Goal: Task Accomplishment & Management: Complete application form

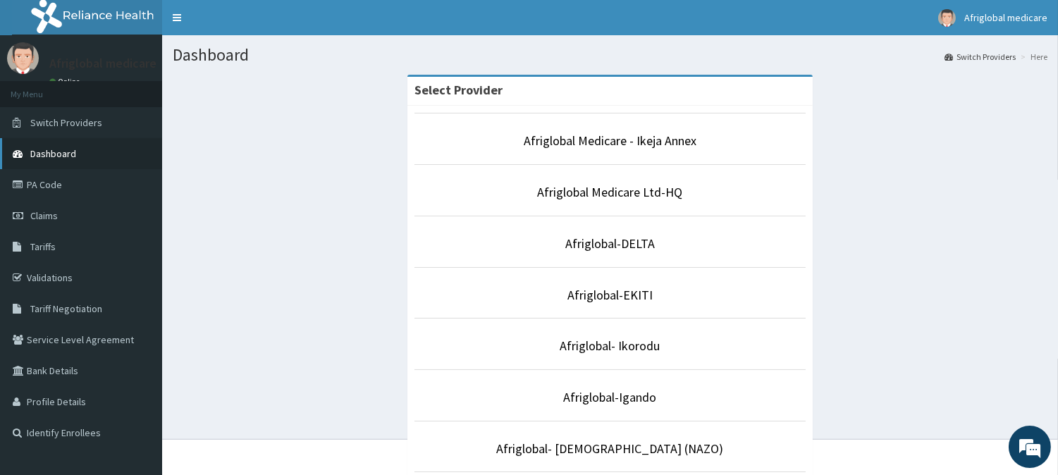
click at [94, 164] on link "Dashboard" at bounding box center [81, 153] width 162 height 31
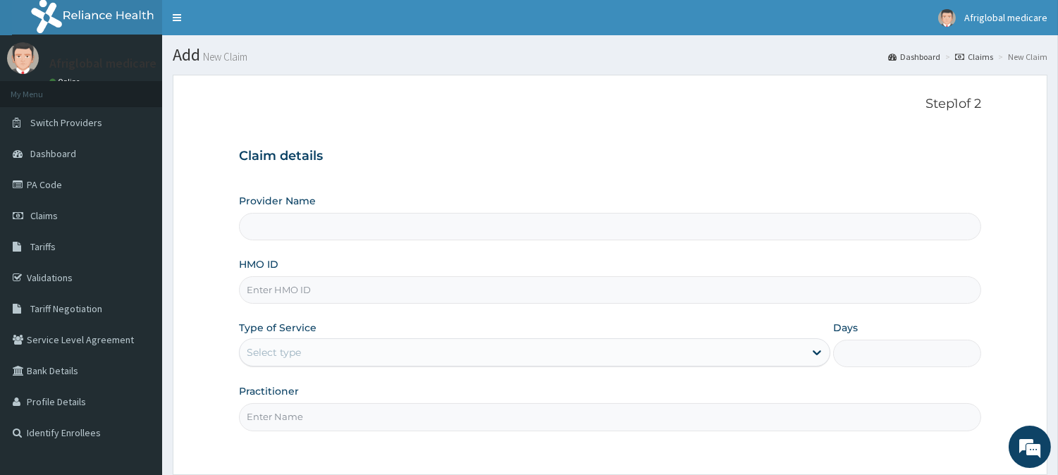
click at [326, 294] on input "HMO ID" at bounding box center [610, 289] width 742 height 27
paste input "haw10025a"
type input "haw10025a"
type input "Afriglobal Medicare - Ikeja Annex"
click at [264, 292] on input "haw10025a" at bounding box center [610, 289] width 742 height 27
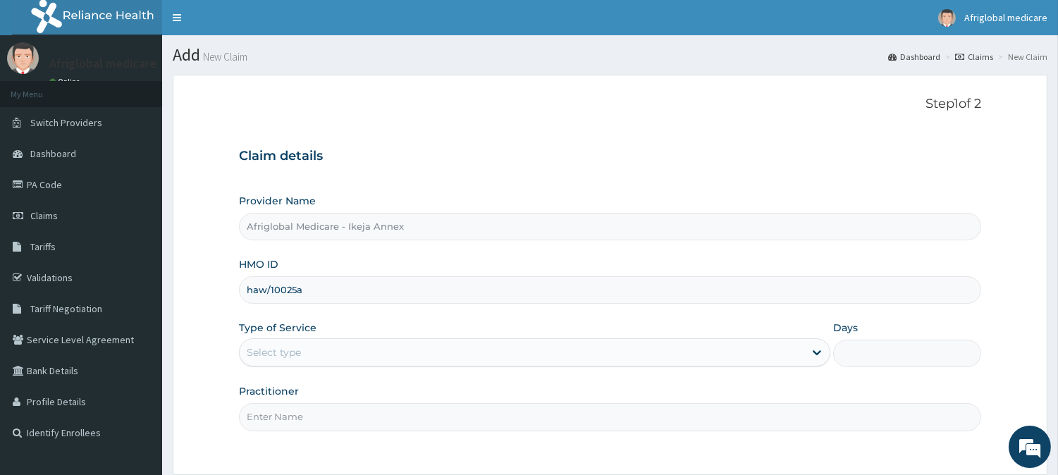
click at [299, 298] on input "haw/10025a" at bounding box center [610, 289] width 742 height 27
type input "haw/10025/a"
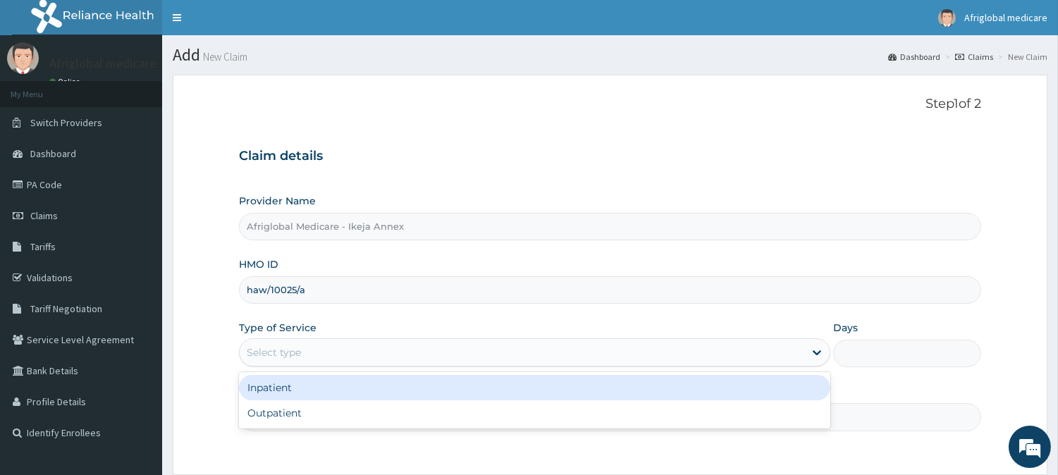
click at [282, 351] on div "Select type" at bounding box center [274, 352] width 54 height 14
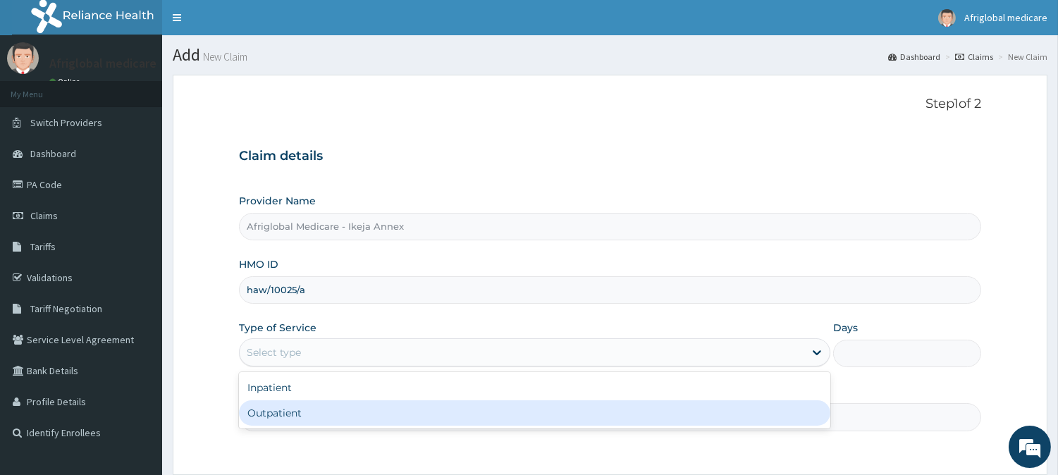
click at [294, 404] on div "Outpatient" at bounding box center [534, 412] width 591 height 25
type input "1"
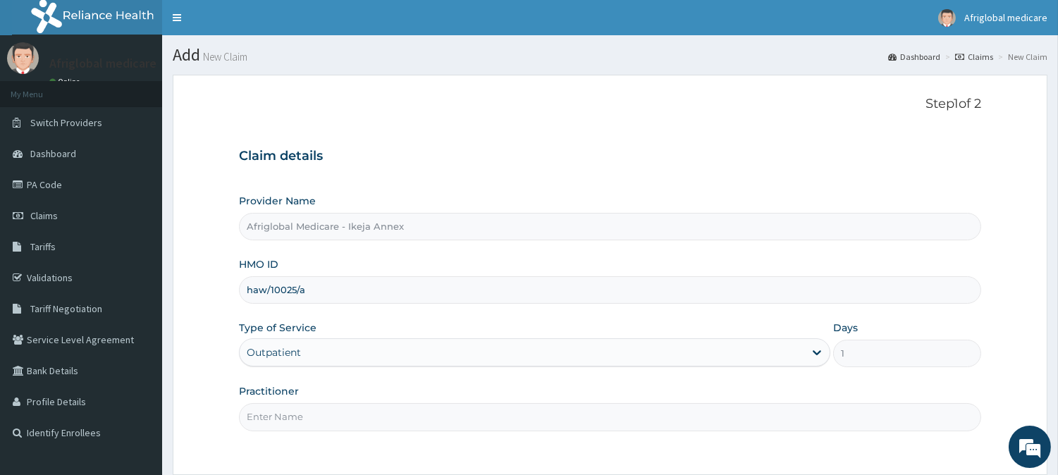
click at [291, 413] on input "Practitioner" at bounding box center [610, 416] width 742 height 27
type input "a"
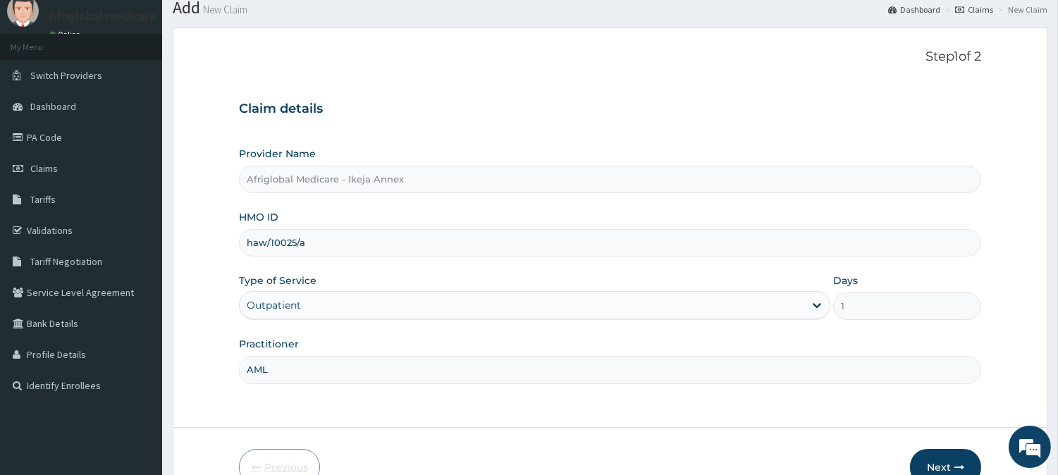
scroll to position [125, 0]
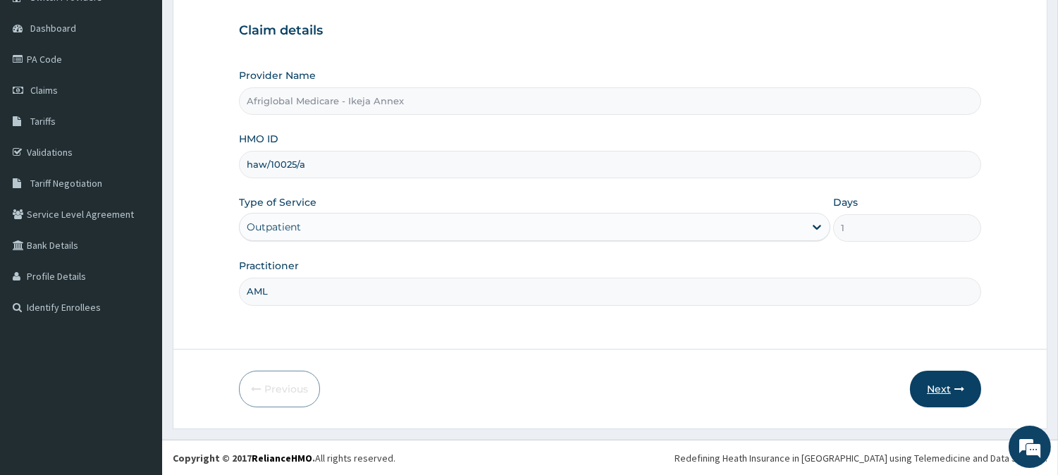
type input "AML"
click at [924, 388] on button "Next" at bounding box center [945, 389] width 71 height 37
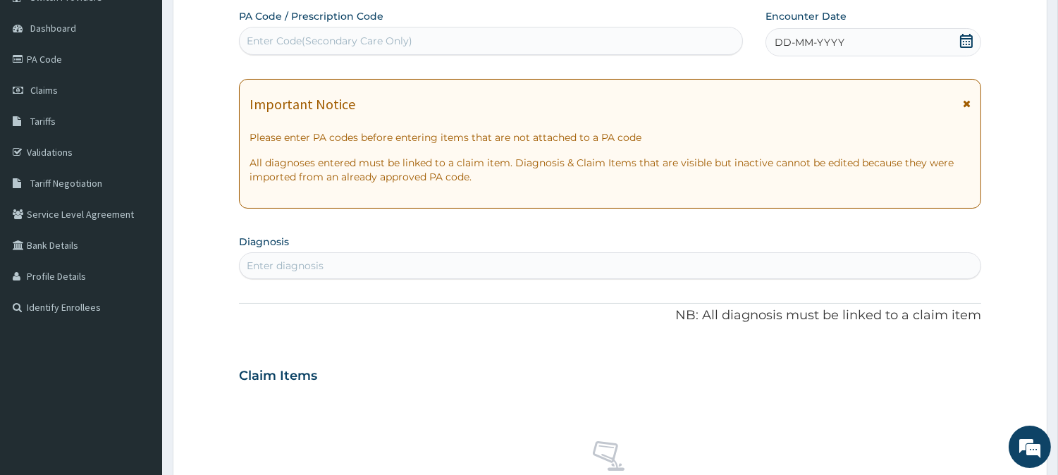
click at [405, 38] on div "Enter Code(Secondary Care Only)" at bounding box center [330, 41] width 166 height 14
paste input "HAW10025A"
type input "HAW10025A"
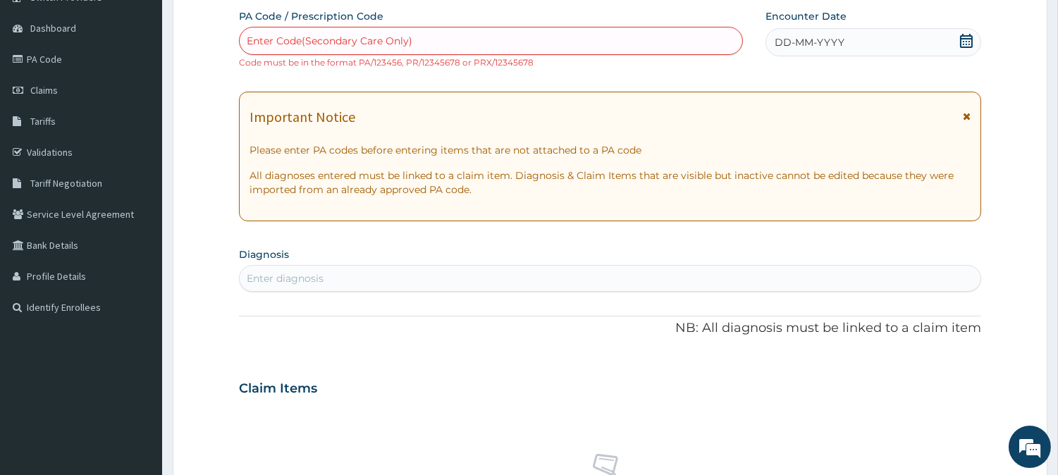
click at [289, 48] on div "Enter Code(Secondary Care Only)" at bounding box center [491, 41] width 502 height 23
paste input "PAD292A0"
click at [263, 39] on input "PAD292A0" at bounding box center [274, 41] width 54 height 14
type input "PA/D292A0"
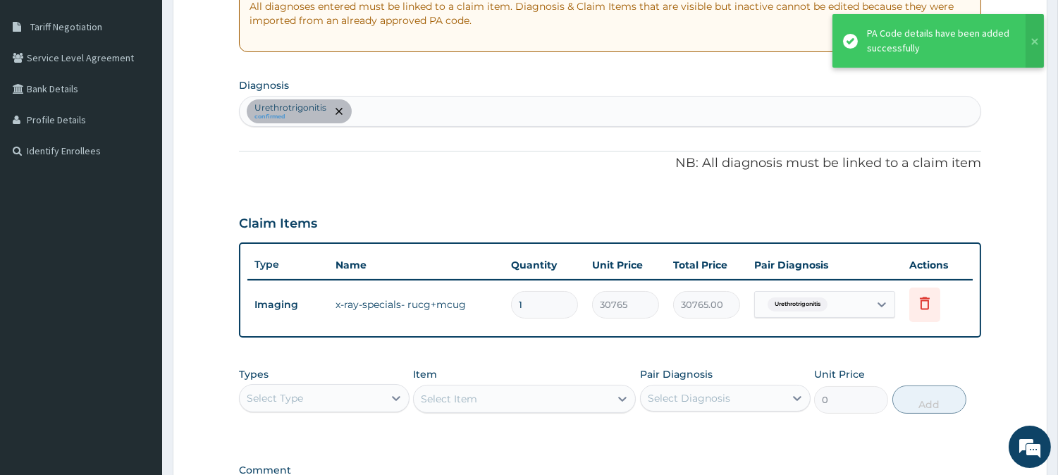
scroll to position [283, 0]
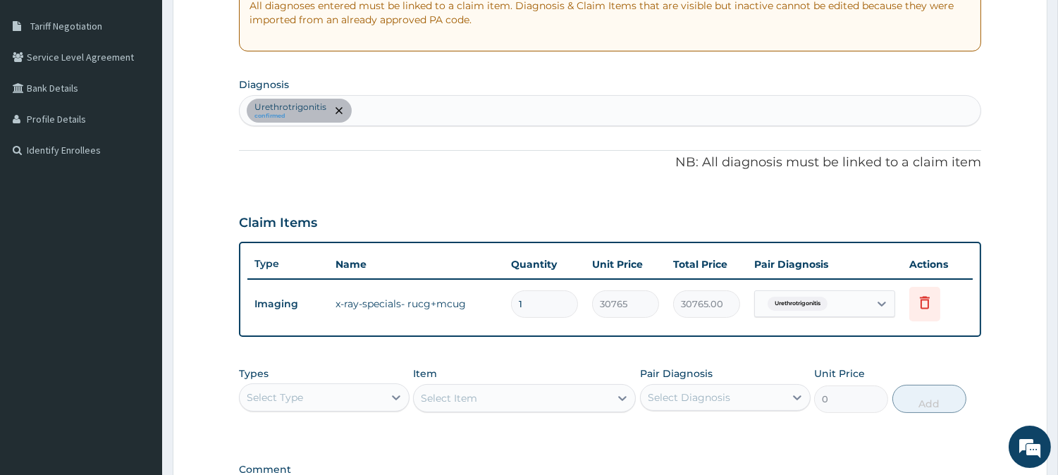
click at [350, 386] on div "Select Type" at bounding box center [312, 397] width 144 height 23
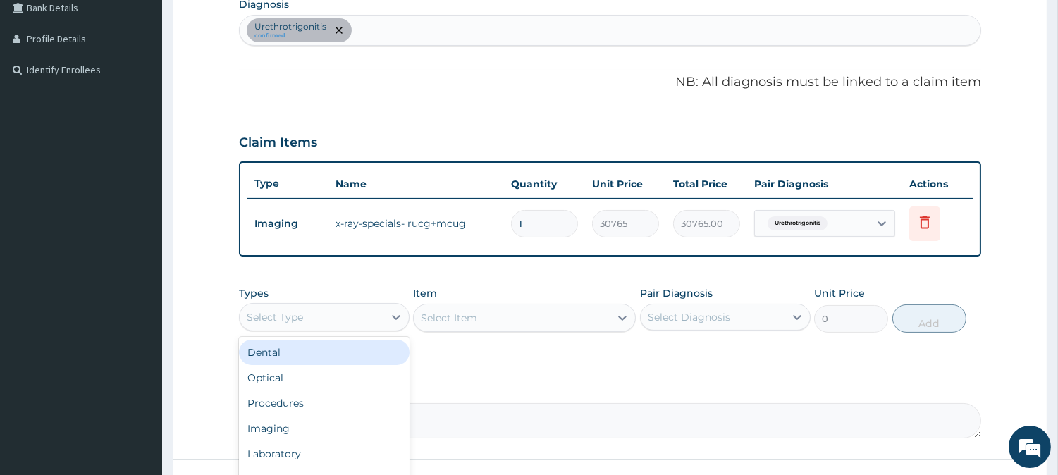
scroll to position [439, 0]
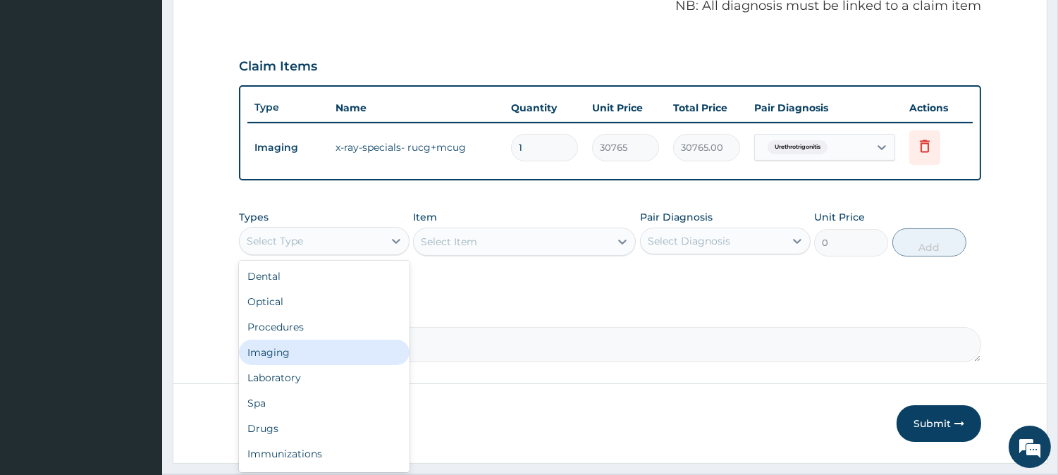
click at [296, 347] on div "Imaging" at bounding box center [324, 352] width 171 height 25
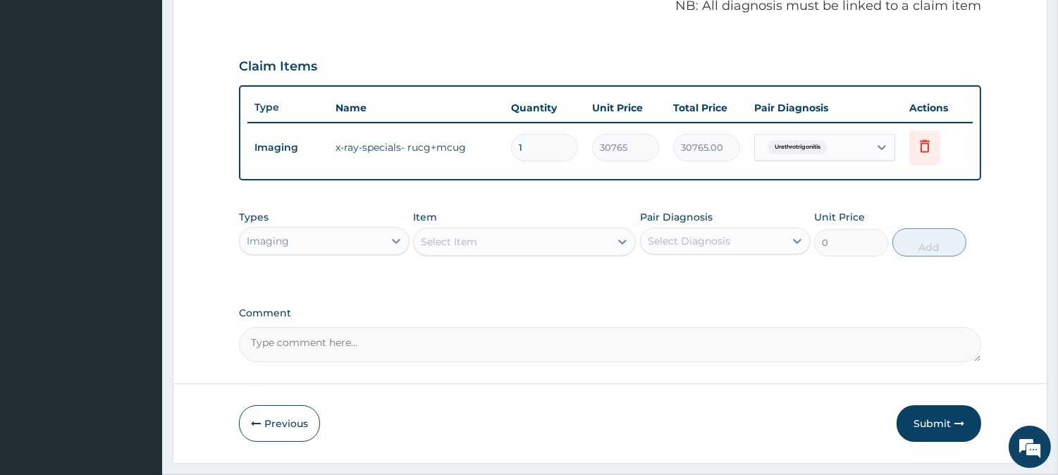
click at [531, 245] on div "Select Item" at bounding box center [512, 241] width 196 height 23
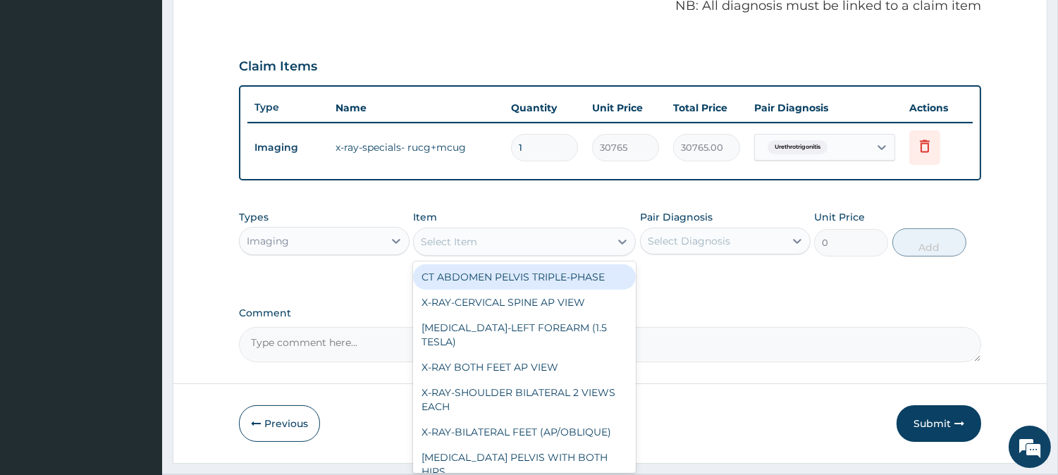
paste input "X-RAY-SPECIALS- RUCG+MCUG"
type input "X-RAY-SPECIALS- RUCG+MCUG"
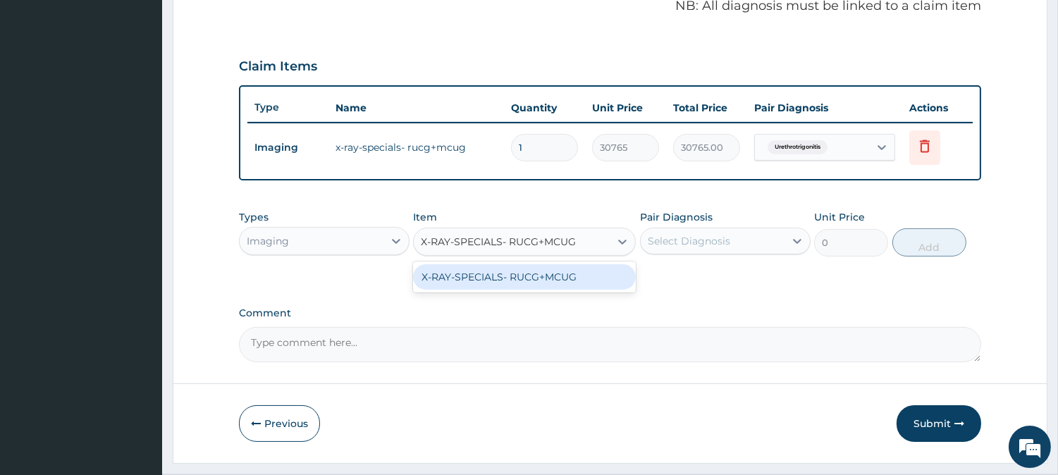
click at [532, 277] on div "X-RAY-SPECIALS- RUCG+MCUG" at bounding box center [524, 276] width 223 height 25
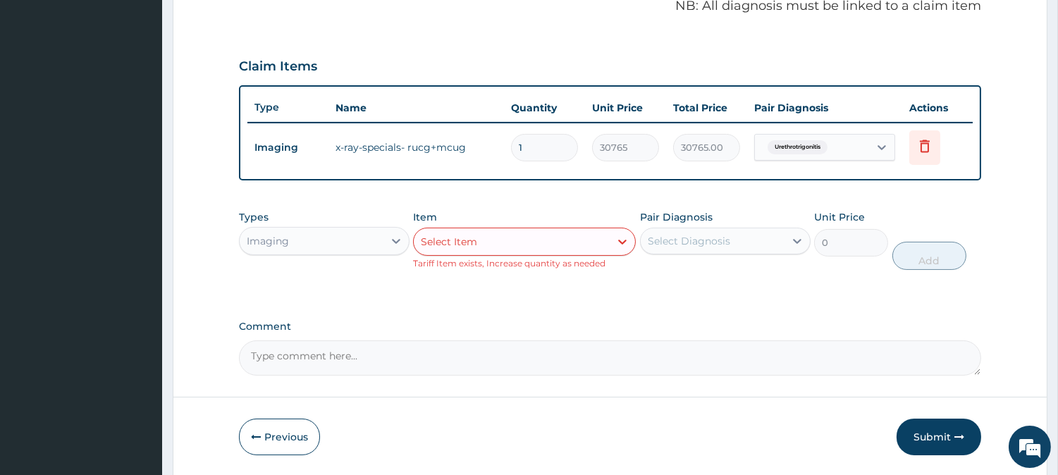
scroll to position [0, 0]
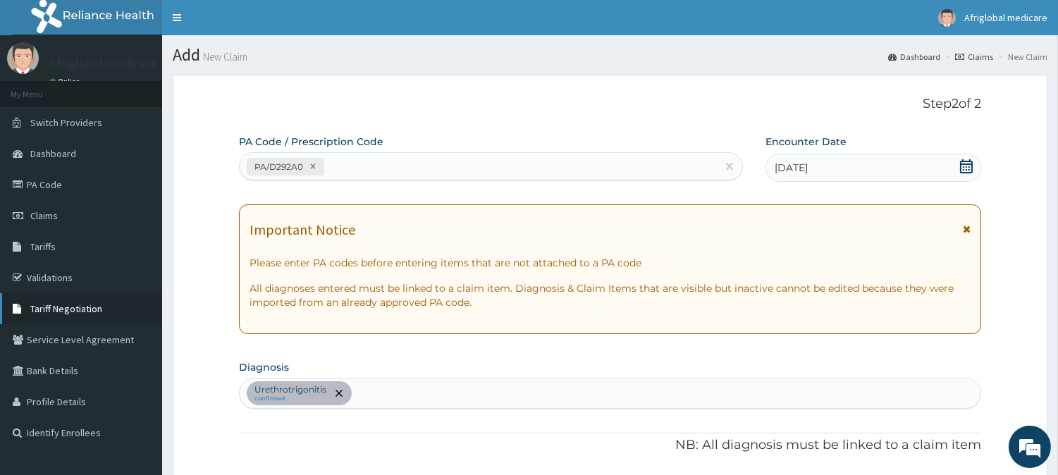
click at [66, 316] on link "Tariff Negotiation" at bounding box center [81, 308] width 162 height 31
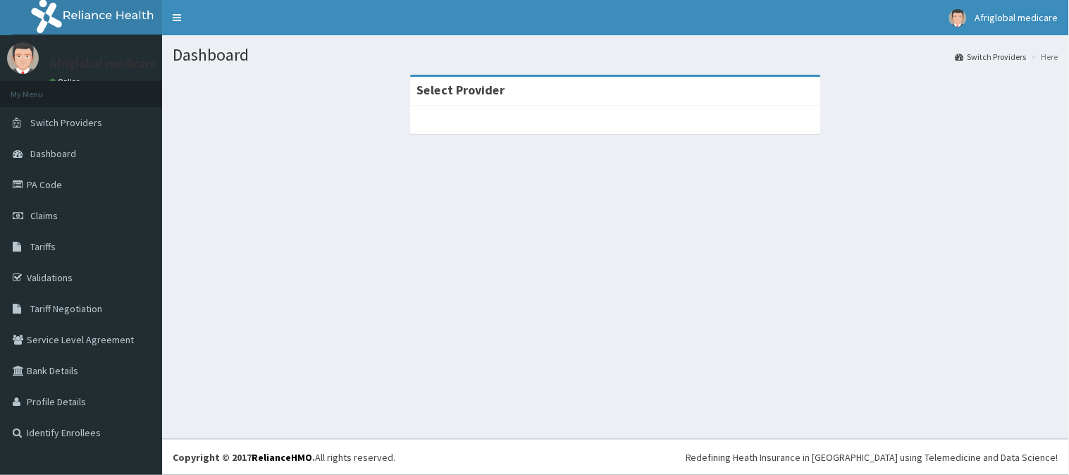
click at [55, 160] on link "Dashboard" at bounding box center [81, 153] width 162 height 31
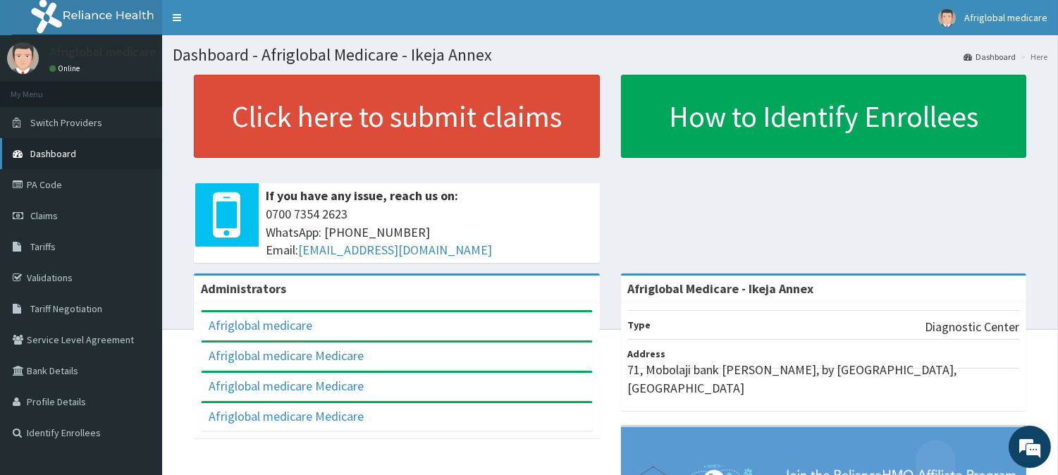
click at [54, 157] on span "Dashboard" at bounding box center [53, 153] width 46 height 13
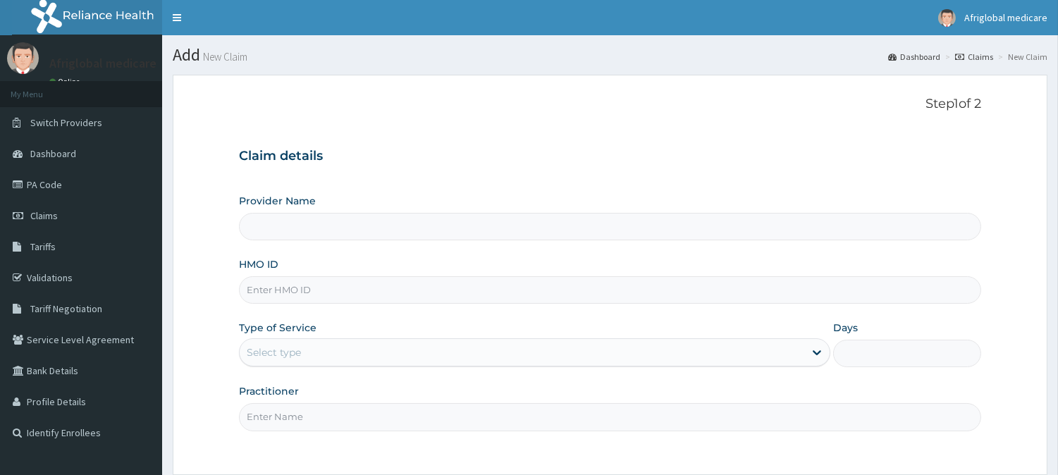
drag, startPoint x: 0, startPoint y: 0, endPoint x: 388, endPoint y: 280, distance: 478.1
click at [388, 280] on input "HMO ID" at bounding box center [610, 289] width 742 height 27
paste input "LNU10005A"
type input "LNU10005A"
click at [265, 292] on input "LNU10005A" at bounding box center [610, 289] width 742 height 27
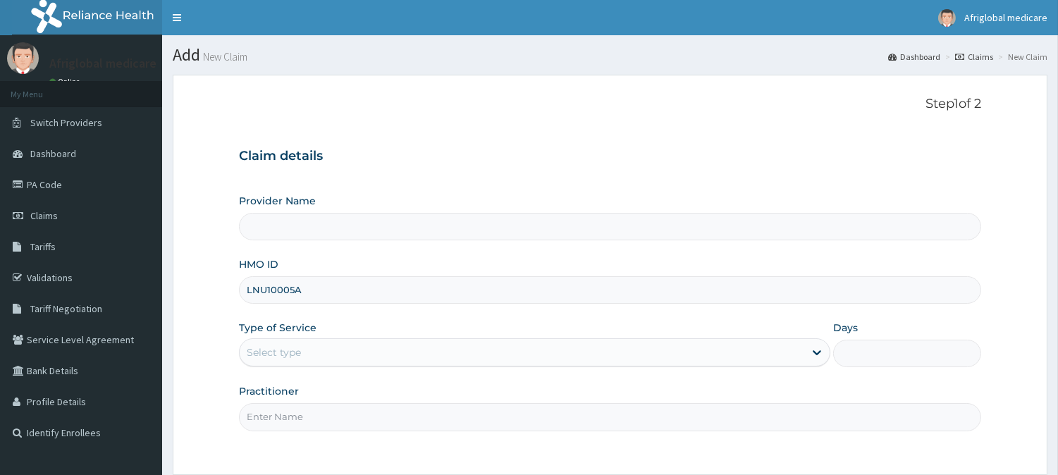
type input "Afriglobal Medicare - Ikeja Annex"
click at [299, 291] on input "LNU/10005A" at bounding box center [610, 289] width 742 height 27
type input "LNU/10005/A"
drag, startPoint x: 300, startPoint y: 334, endPoint x: 300, endPoint y: 353, distance: 19.0
click at [300, 335] on label "Type of Service" at bounding box center [278, 328] width 78 height 14
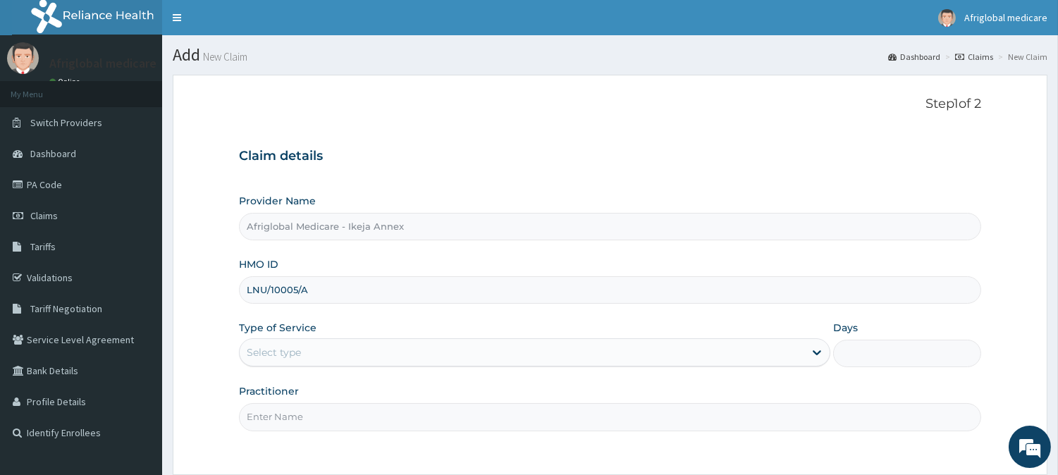
drag, startPoint x: 300, startPoint y: 354, endPoint x: 300, endPoint y: 368, distance: 14.1
click at [300, 354] on div "Select type" at bounding box center [274, 352] width 54 height 14
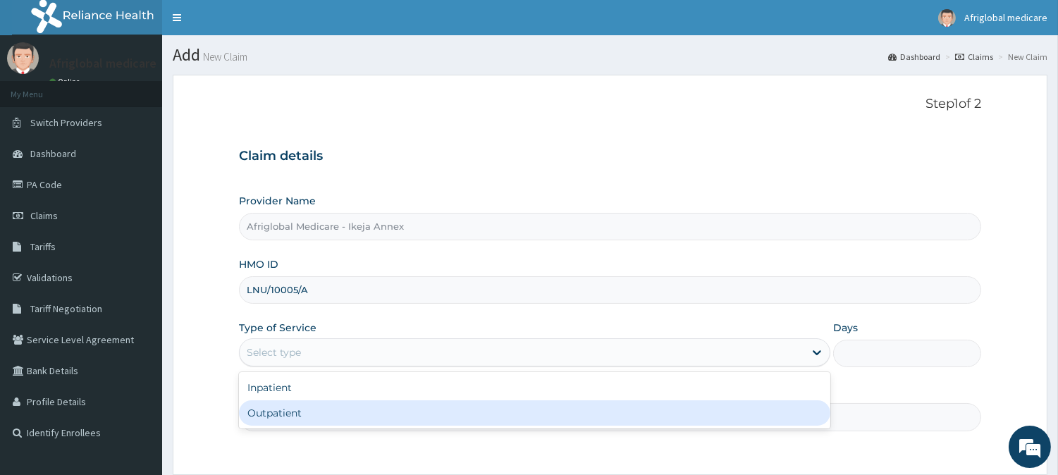
click at [298, 407] on div "Outpatient" at bounding box center [534, 412] width 591 height 25
type input "1"
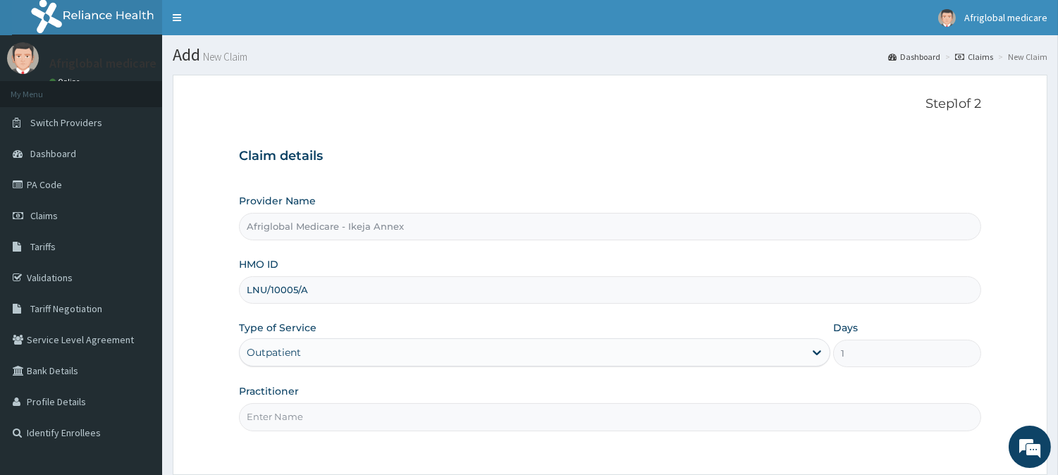
click at [296, 420] on input "Practitioner" at bounding box center [610, 416] width 742 height 27
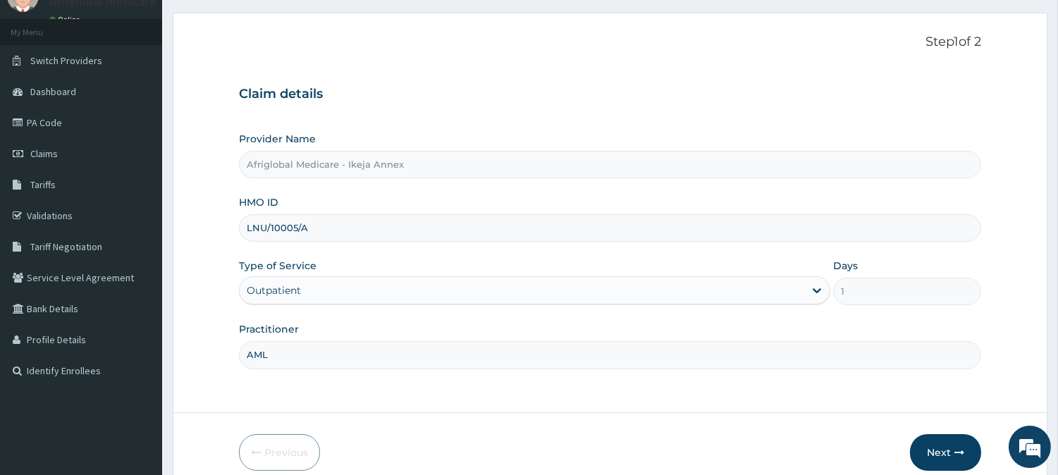
scroll to position [125, 0]
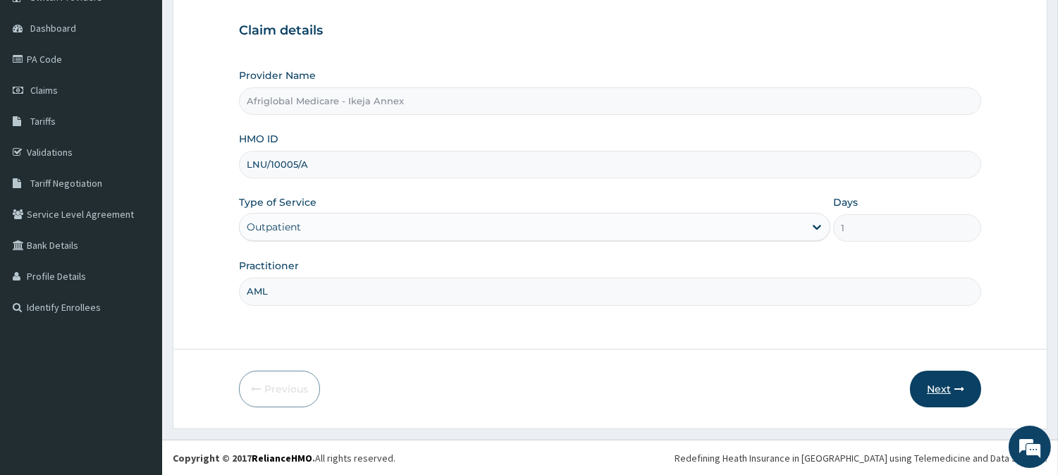
type input "AML"
click at [922, 386] on button "Next" at bounding box center [945, 389] width 71 height 37
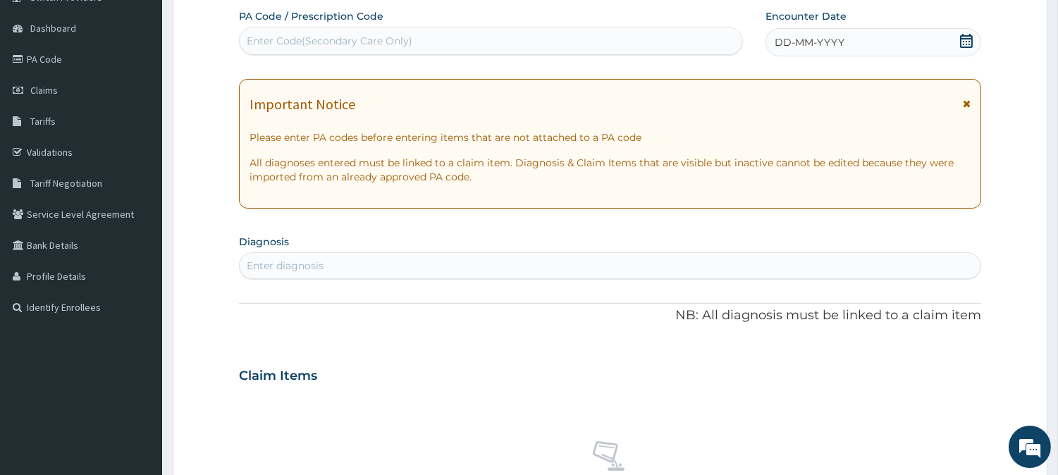
click at [294, 54] on div "Enter Code(Secondary Care Only)" at bounding box center [491, 41] width 504 height 28
click at [306, 34] on div "Enter Code(Secondary Care Only)" at bounding box center [330, 41] width 166 height 14
paste input "PADBE45E"
click at [261, 41] on input "PADBE45E" at bounding box center [275, 41] width 56 height 14
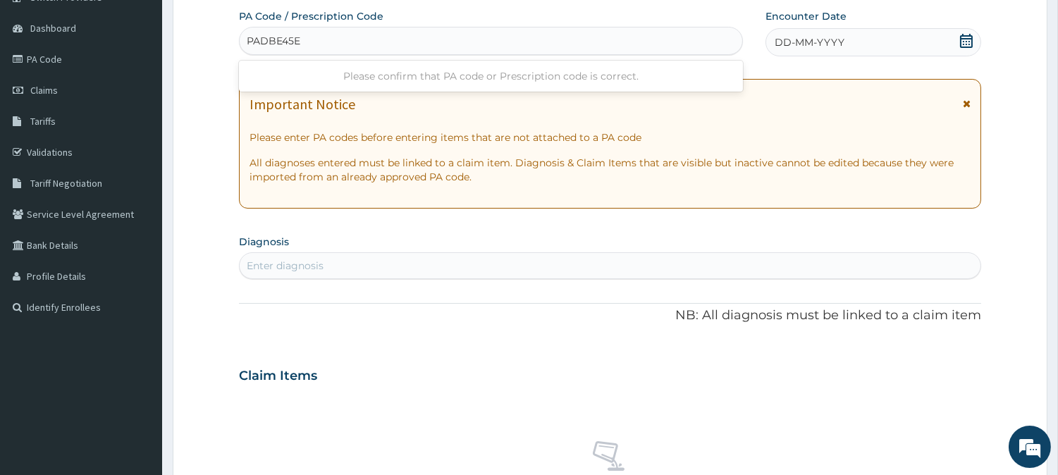
type input "PA/DBE45E"
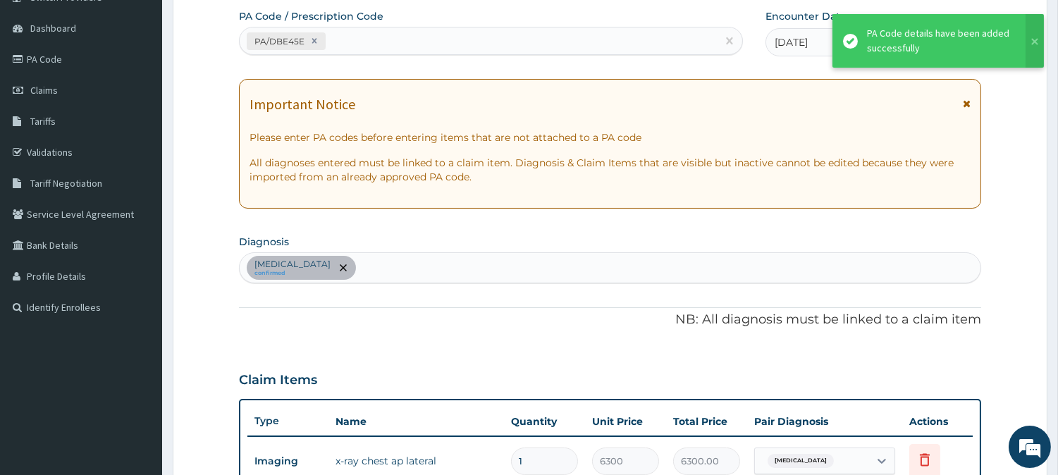
scroll to position [495, 0]
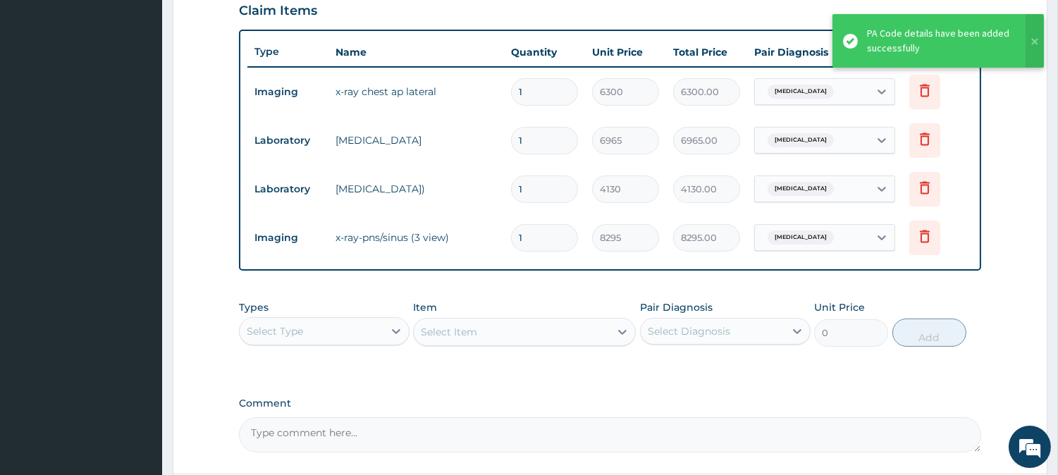
click at [588, 469] on form "Step 2 of 2 PA Code / Prescription Code PA/DBE45E Encounter Date 06-10-2025 Imp…" at bounding box center [610, 66] width 875 height 973
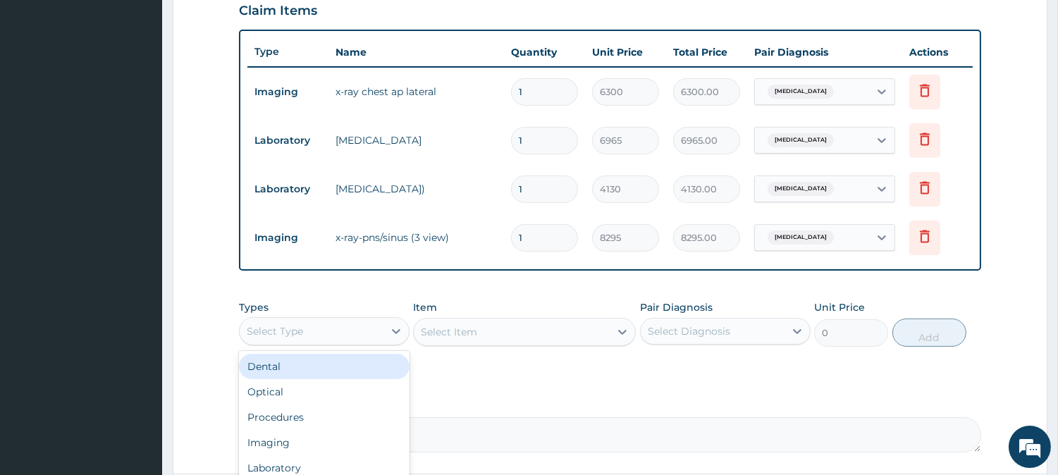
click at [346, 332] on div "Select Type" at bounding box center [312, 331] width 144 height 23
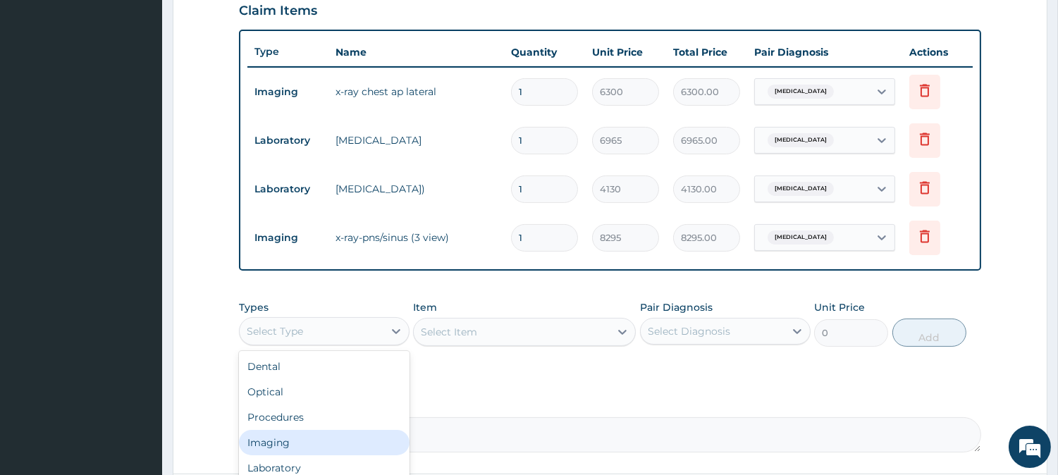
scroll to position [47, 0]
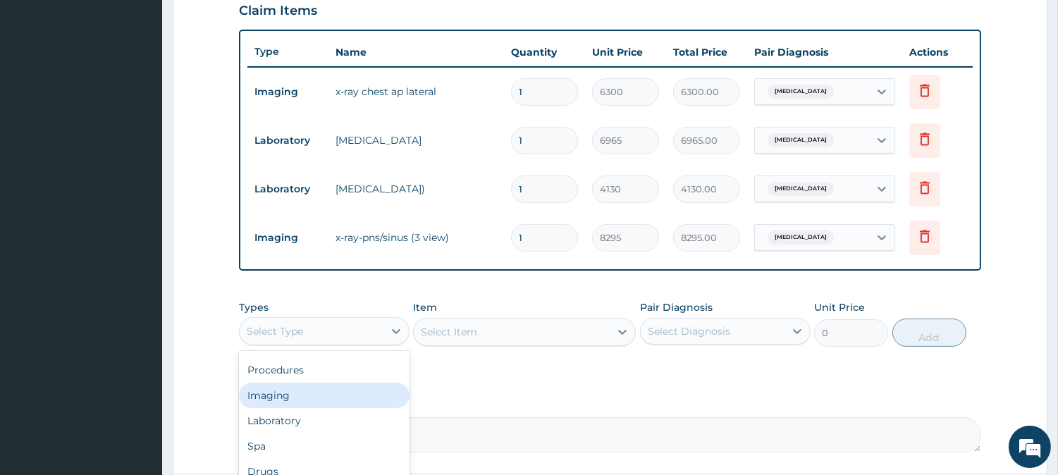
click at [301, 392] on div "Imaging" at bounding box center [324, 395] width 171 height 25
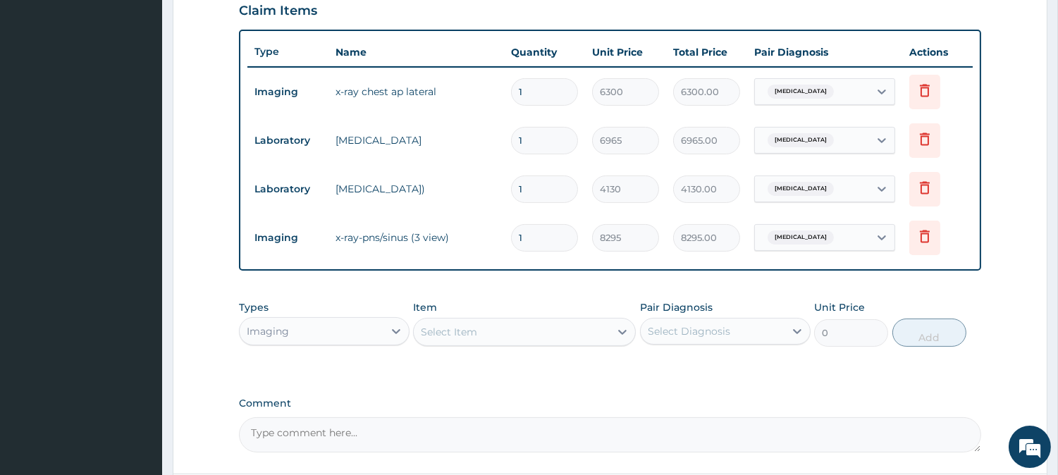
paste input "X-RAY-PNS/SINUS (3 VIEW)"
type input "X-RAY-PNS/SINUS (3 VIEW)"
click at [658, 419] on textarea "Comment" at bounding box center [610, 434] width 742 height 35
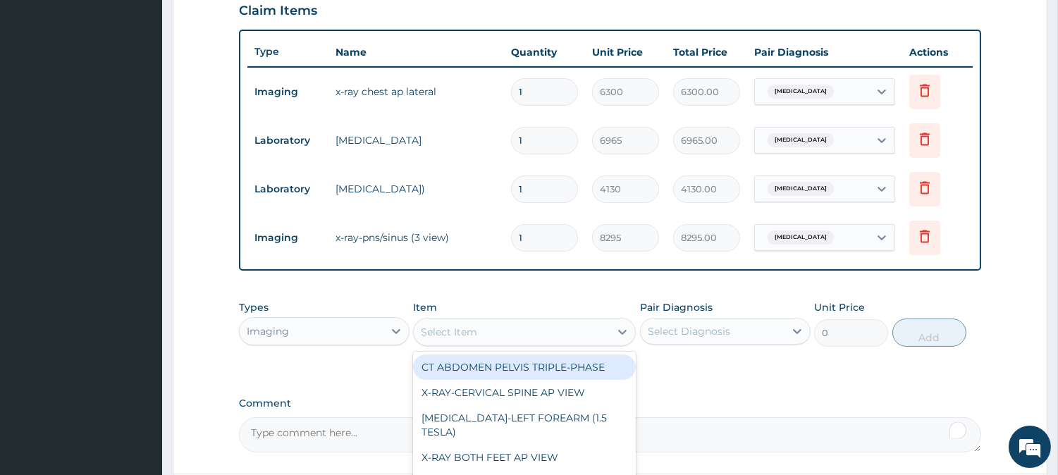
click at [482, 333] on div "Select Item" at bounding box center [512, 332] width 196 height 23
paste input "X-RAY-PNS/SINUS (3 VIEW)"
type input "X-RAY-PNS/SINUS (3 VIEW)"
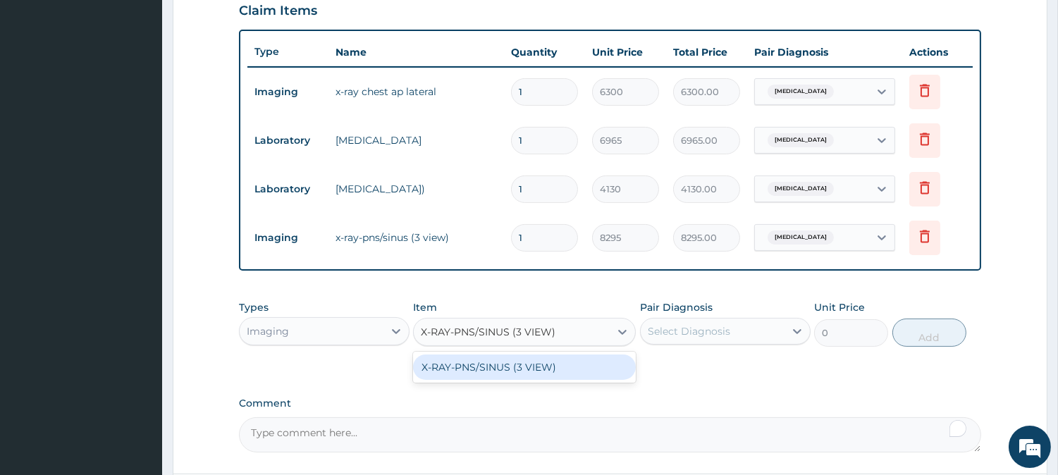
click at [490, 368] on div "X-RAY-PNS/SINUS (3 VIEW)" at bounding box center [524, 366] width 223 height 25
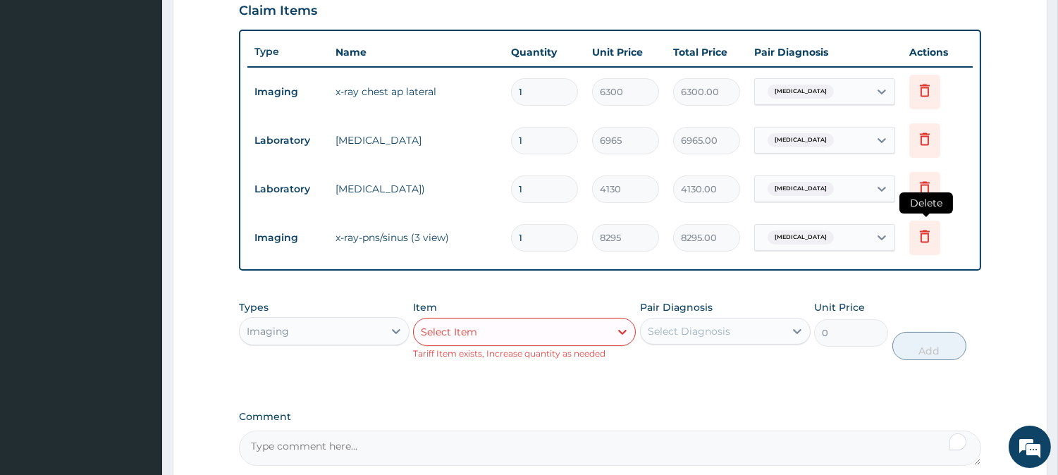
click at [931, 243] on icon at bounding box center [924, 236] width 17 height 17
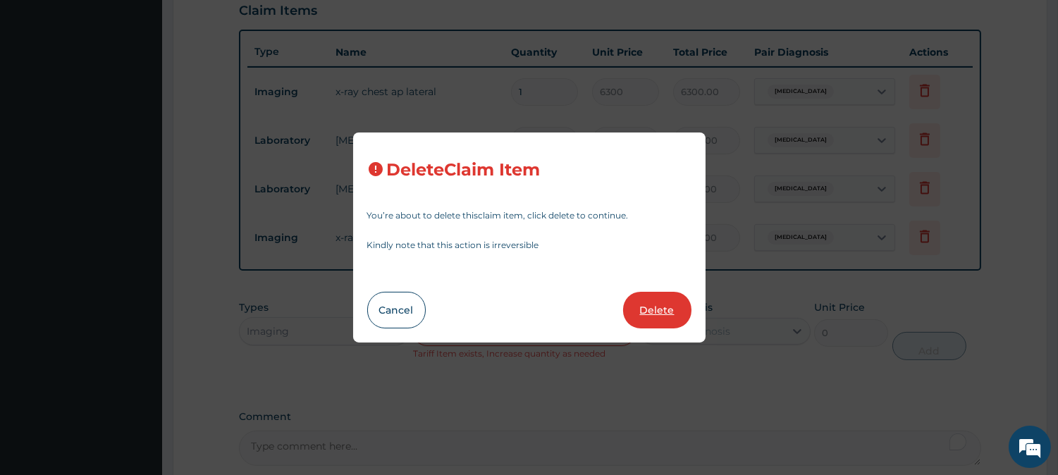
click at [679, 321] on button "Delete" at bounding box center [657, 310] width 68 height 37
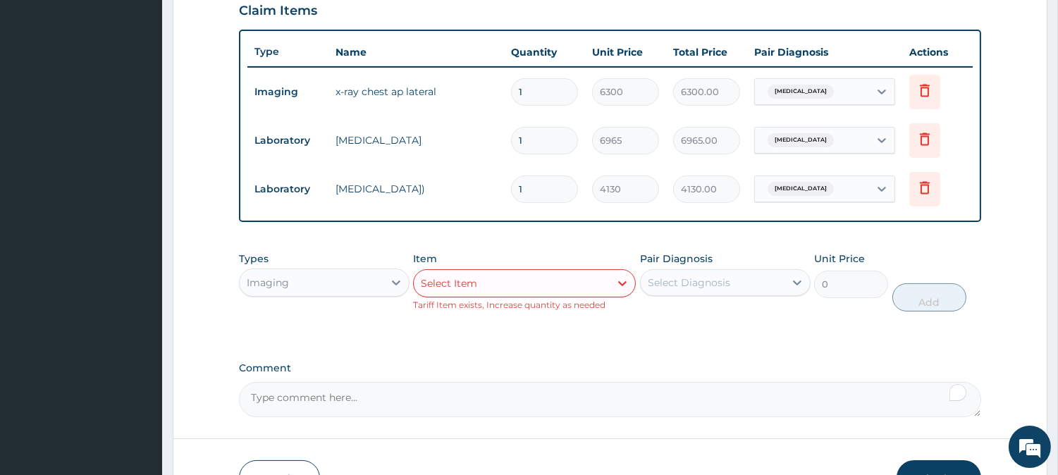
click at [552, 280] on div "Select Item" at bounding box center [512, 283] width 196 height 23
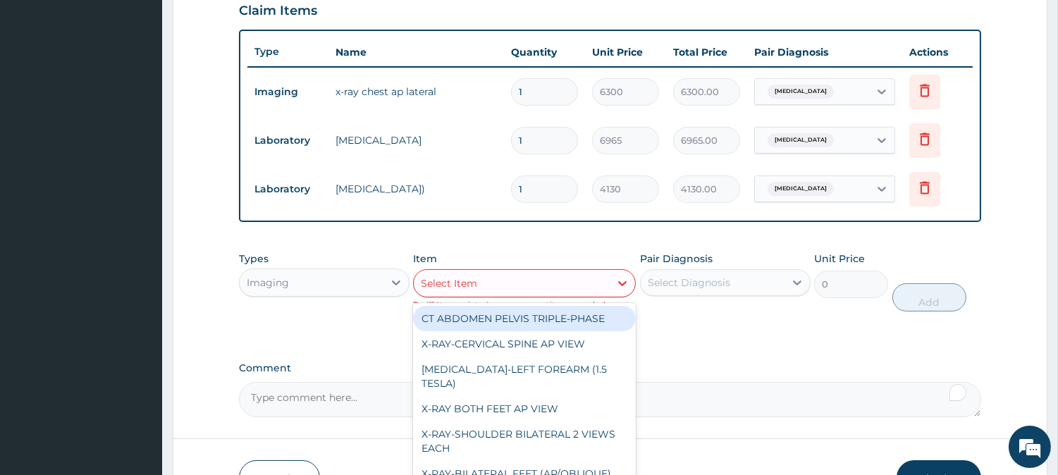
paste input "X-RAY-PNS/SINUS (3 VIEW)"
type input "X-RAY-PNS/SINUS (3 VIEW)"
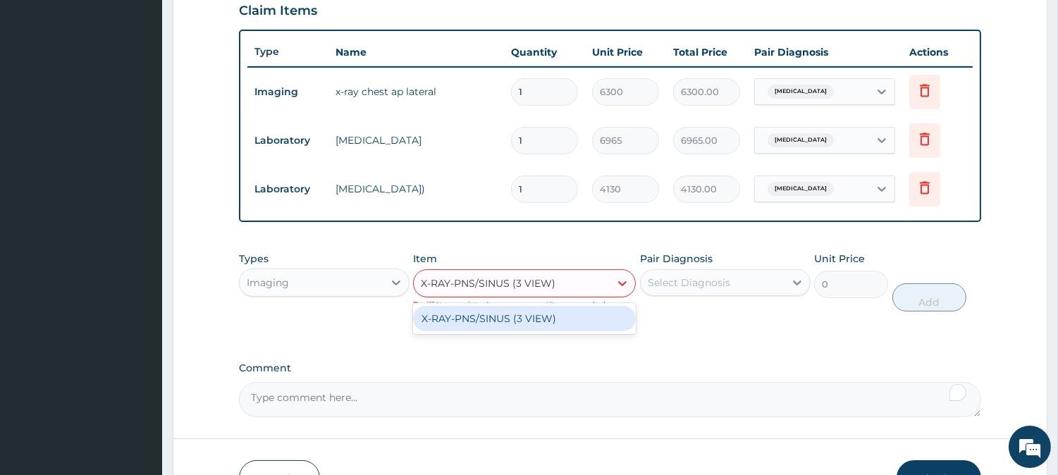
click at [544, 317] on div "X-RAY-PNS/SINUS (3 VIEW)" at bounding box center [524, 318] width 223 height 25
type input "8295"
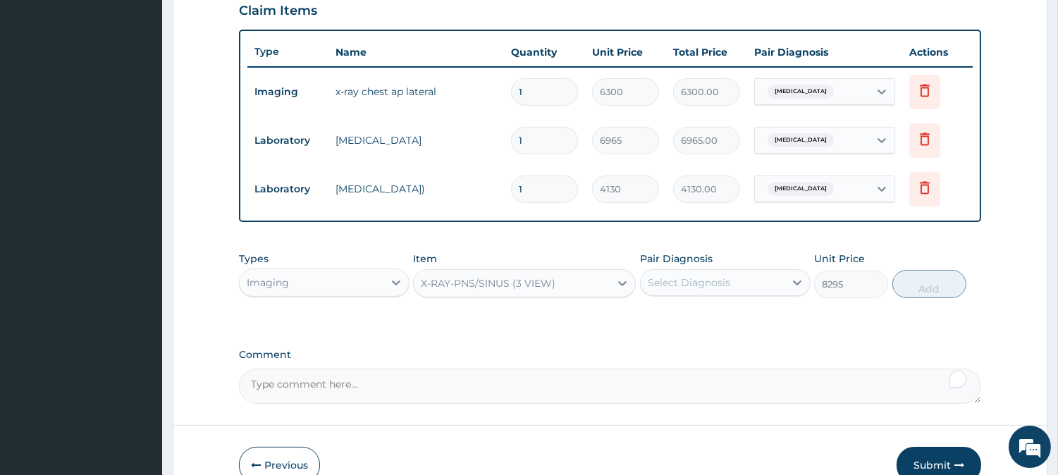
click at [811, 282] on div "Types Imaging Item X-RAY-PNS/SINUS (3 VIEW) Pair Diagnosis Select Diagnosis Uni…" at bounding box center [610, 275] width 742 height 61
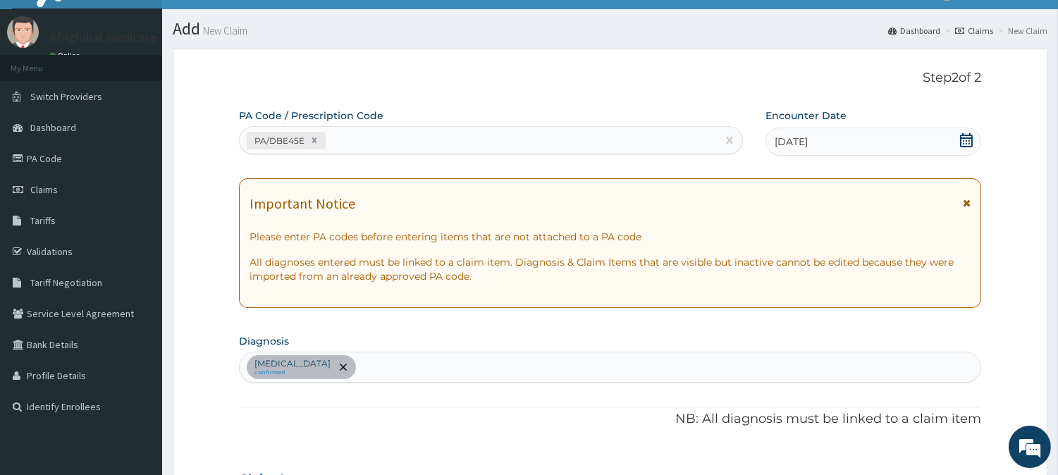
scroll to position [25, 0]
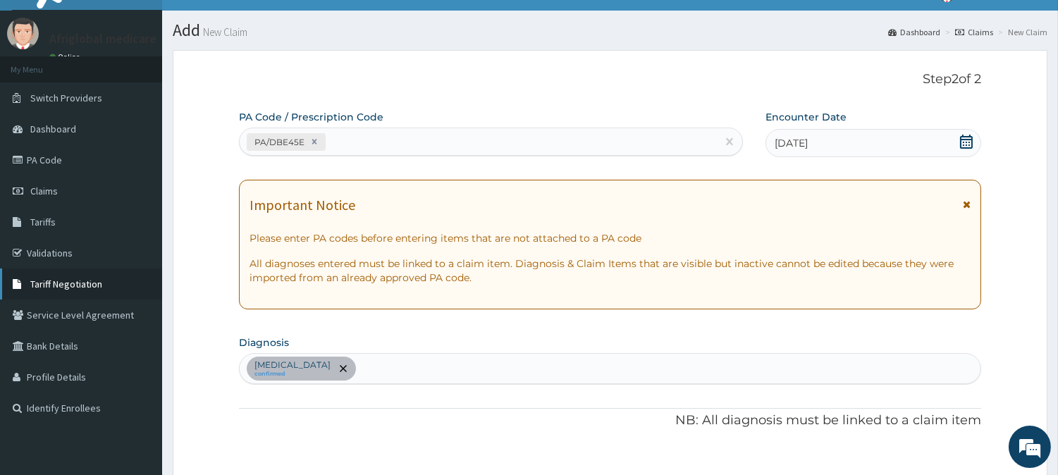
click at [52, 284] on span "Tariff Negotiation" at bounding box center [66, 284] width 72 height 13
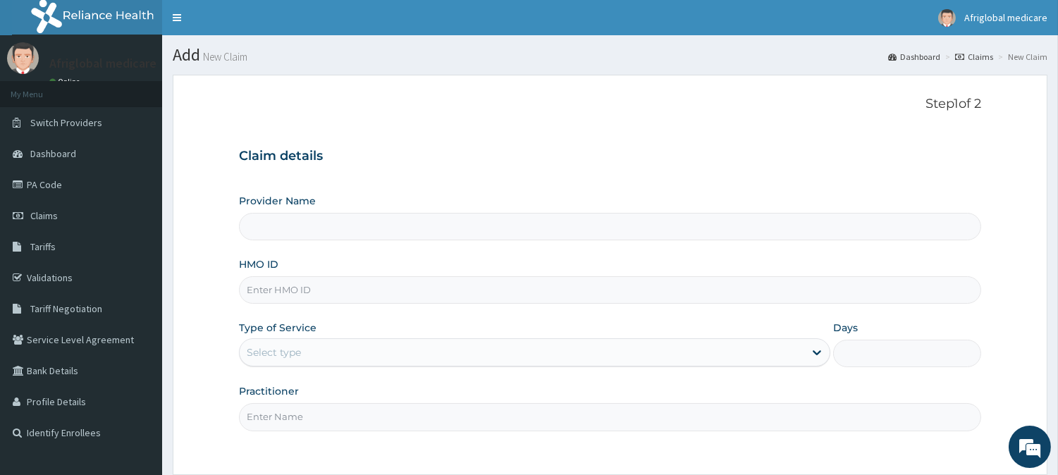
type input "Afriglobal Medicare - Ikeja Annex"
click at [326, 297] on input "HMO ID" at bounding box center [610, 289] width 742 height 27
paste input "PFN10191B"
click at [266, 290] on input "PFN10191B" at bounding box center [610, 289] width 742 height 27
click at [293, 289] on input "PFN,10191B" at bounding box center [610, 289] width 742 height 27
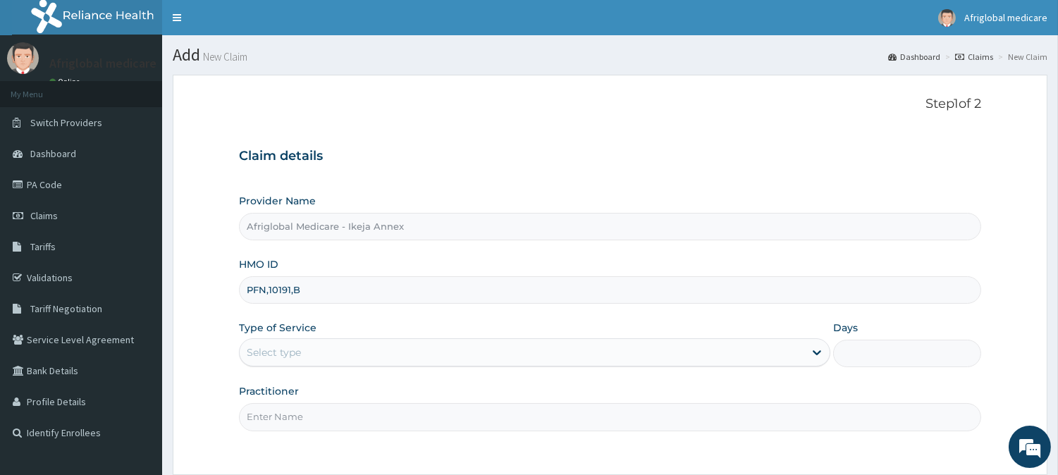
type input "PFN,10191,B"
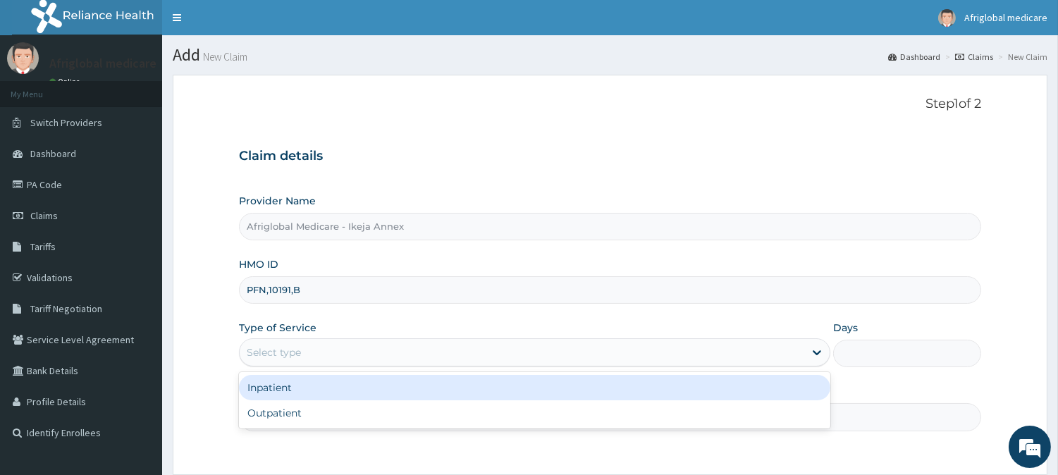
click at [313, 351] on div "Select type" at bounding box center [522, 352] width 565 height 23
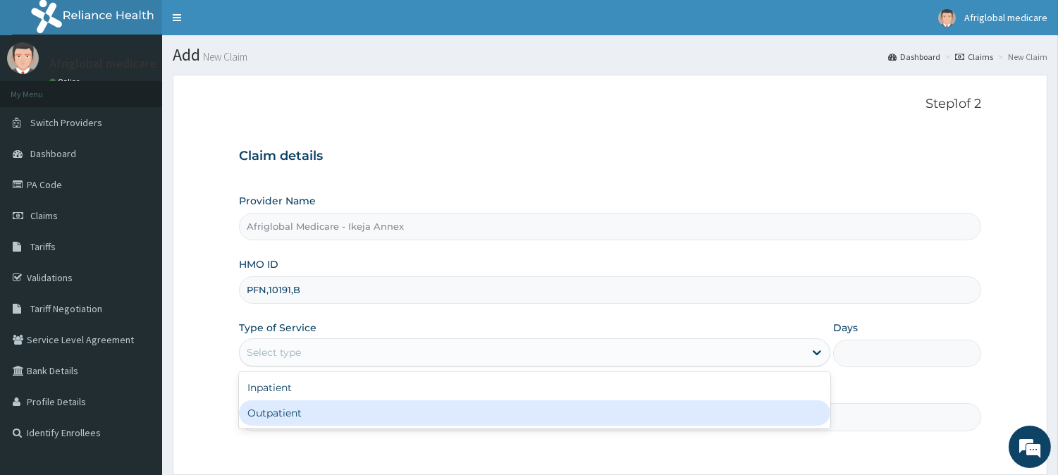
click at [314, 405] on div "Outpatient" at bounding box center [534, 412] width 591 height 25
type input "1"
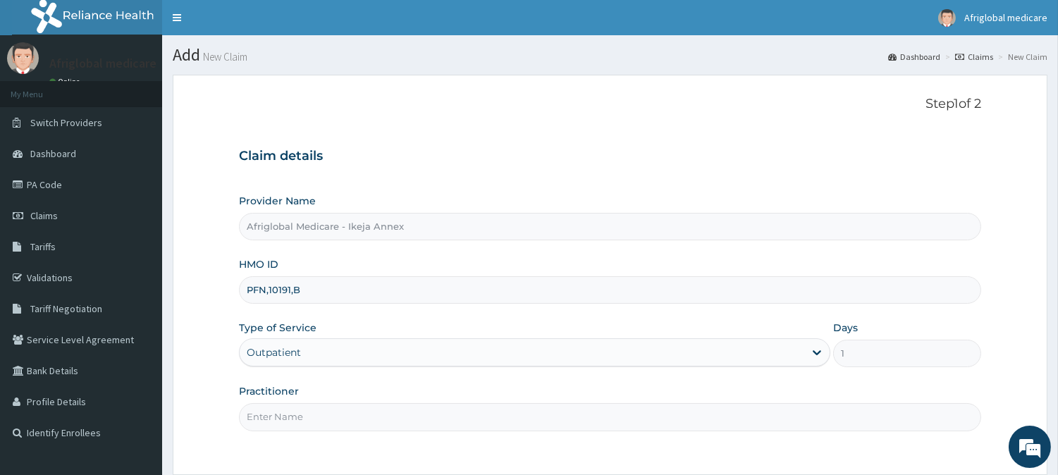
click at [314, 407] on input "Practitioner" at bounding box center [610, 416] width 742 height 27
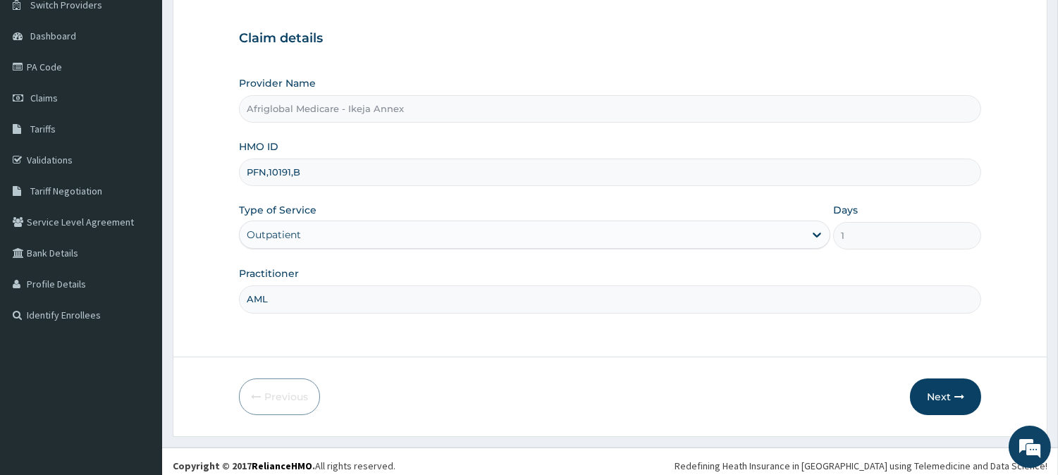
scroll to position [125, 0]
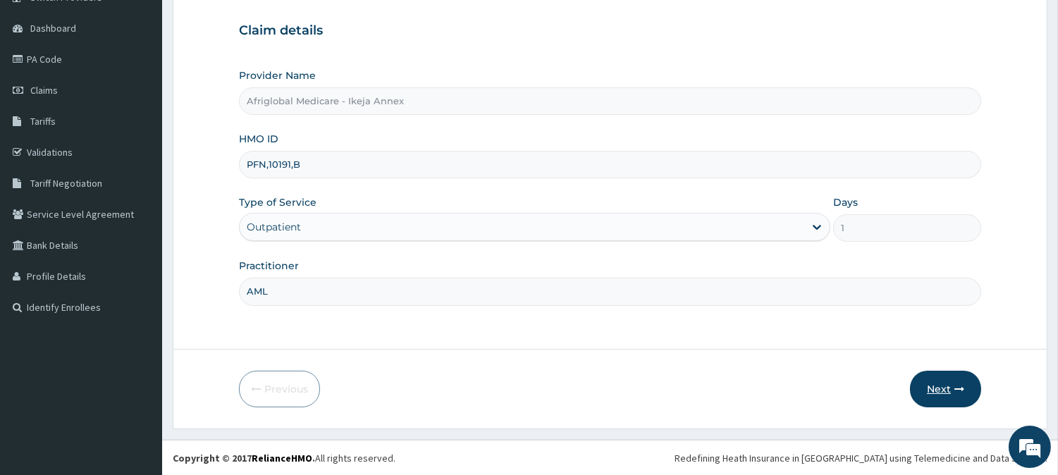
type input "AML"
click at [940, 381] on button "Next" at bounding box center [945, 389] width 71 height 37
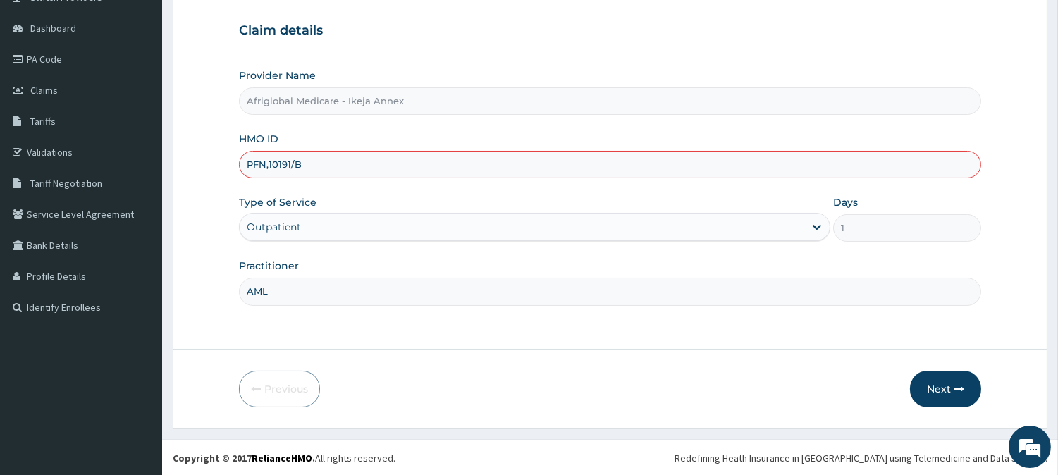
click at [269, 164] on input "PFN,10191/B" at bounding box center [610, 164] width 742 height 27
type input "PFN/10191/B"
click at [953, 375] on button "Next" at bounding box center [945, 389] width 71 height 37
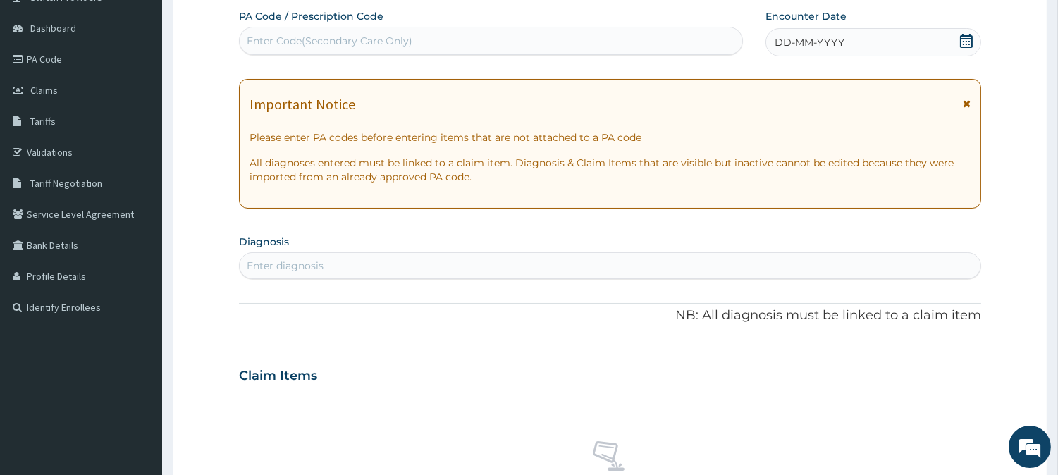
click at [310, 35] on div "Enter Code(Secondary Care Only)" at bounding box center [330, 41] width 166 height 14
paste input "PAB21FCA"
click at [258, 44] on input "PAB21FCA" at bounding box center [272, 41] width 51 height 14
type input "PA/B21FCA"
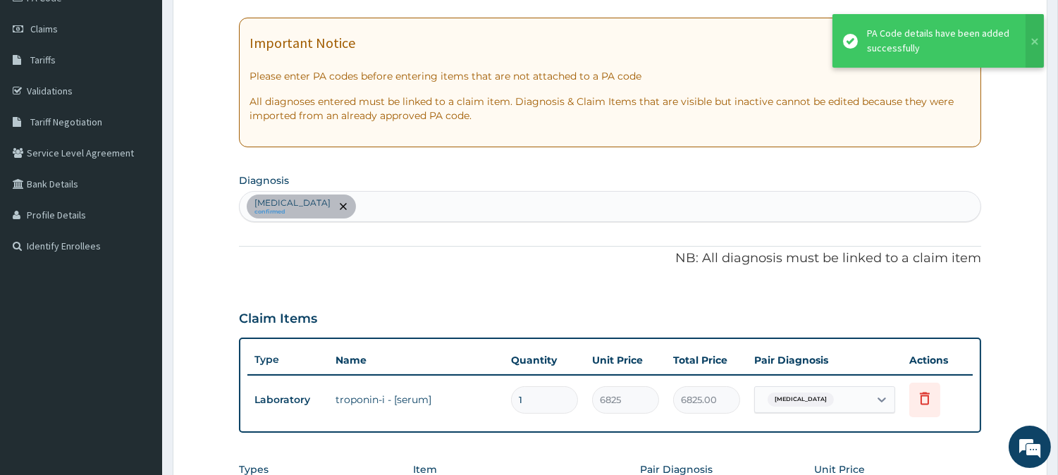
scroll to position [283, 0]
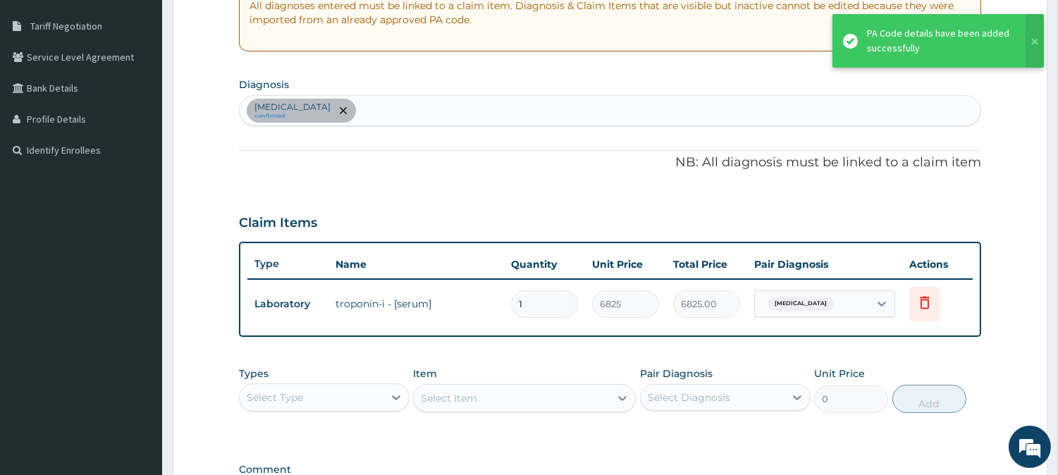
click at [378, 390] on div "Select Type" at bounding box center [312, 397] width 144 height 23
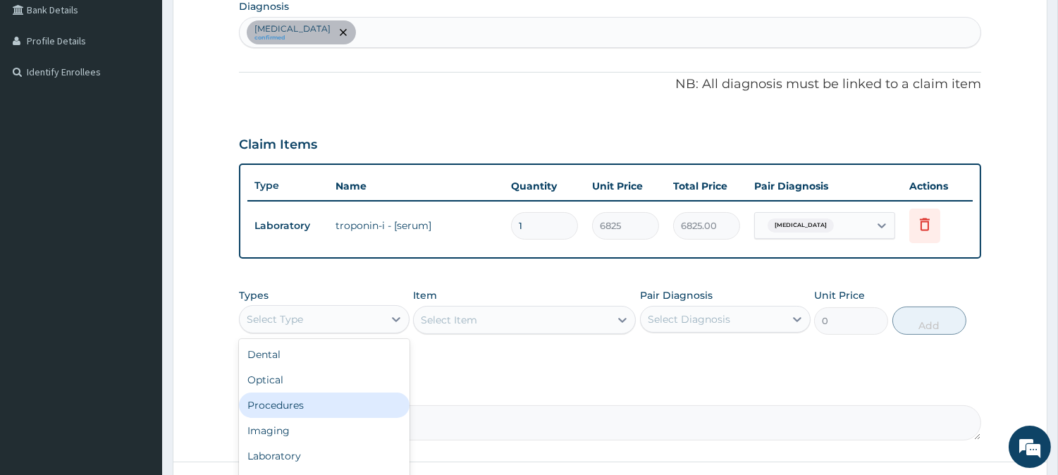
click at [290, 412] on div "Procedures" at bounding box center [324, 405] width 171 height 25
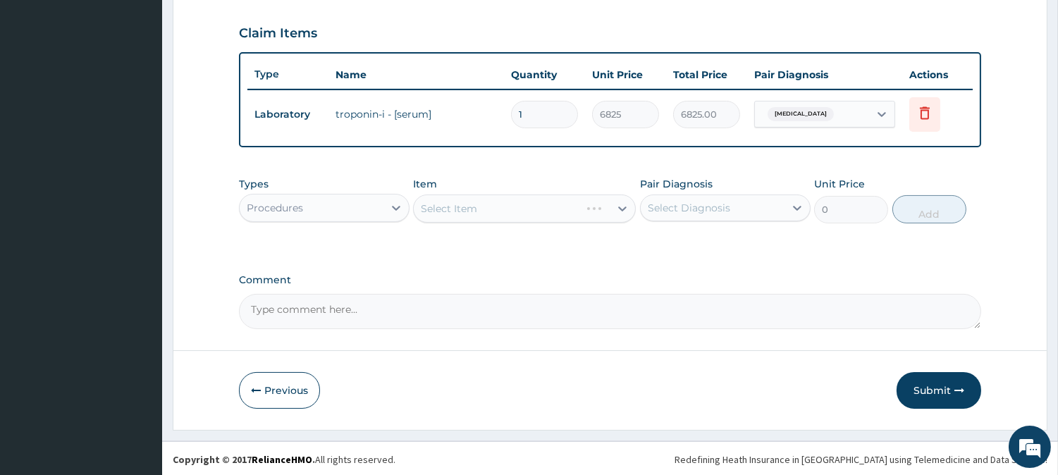
scroll to position [473, 0]
click at [538, 210] on div "Select Item" at bounding box center [512, 208] width 196 height 23
type input "TROPONIN"
drag, startPoint x: 519, startPoint y: 205, endPoint x: 402, endPoint y: 202, distance: 117.0
click at [402, 202] on div "Types Procedures Item Select is focused ,type to refine list, press Down to ope…" at bounding box center [610, 199] width 742 height 61
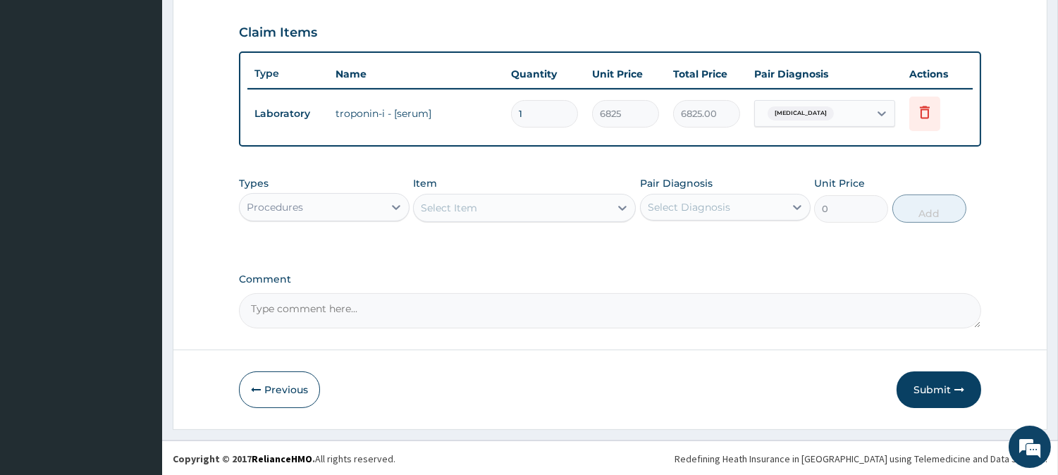
click at [335, 202] on div "Procedures" at bounding box center [312, 207] width 144 height 23
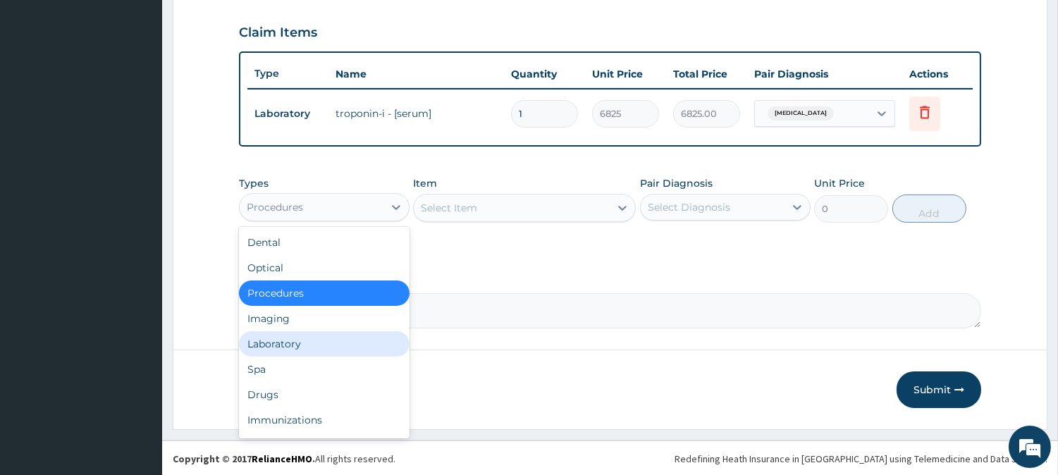
click at [290, 340] on div "Laboratory" at bounding box center [324, 343] width 171 height 25
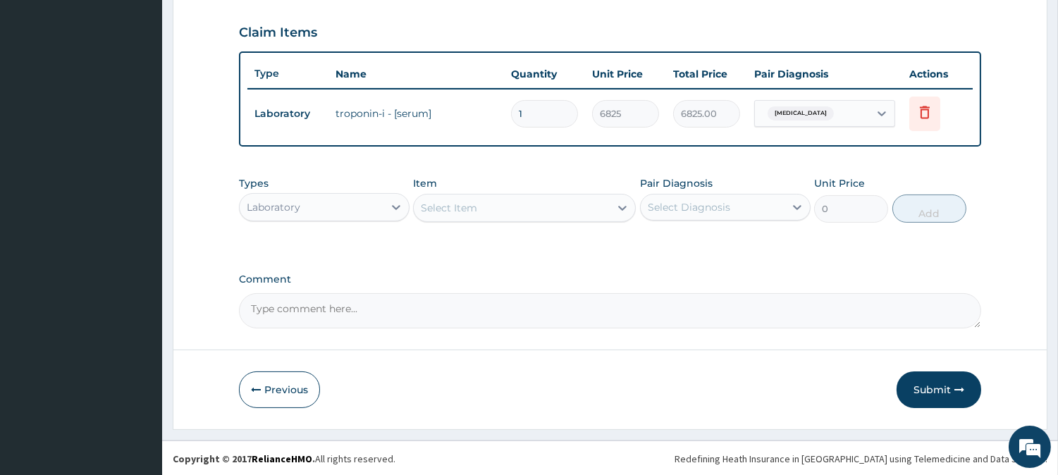
click at [477, 205] on div "Select Item" at bounding box center [512, 208] width 196 height 23
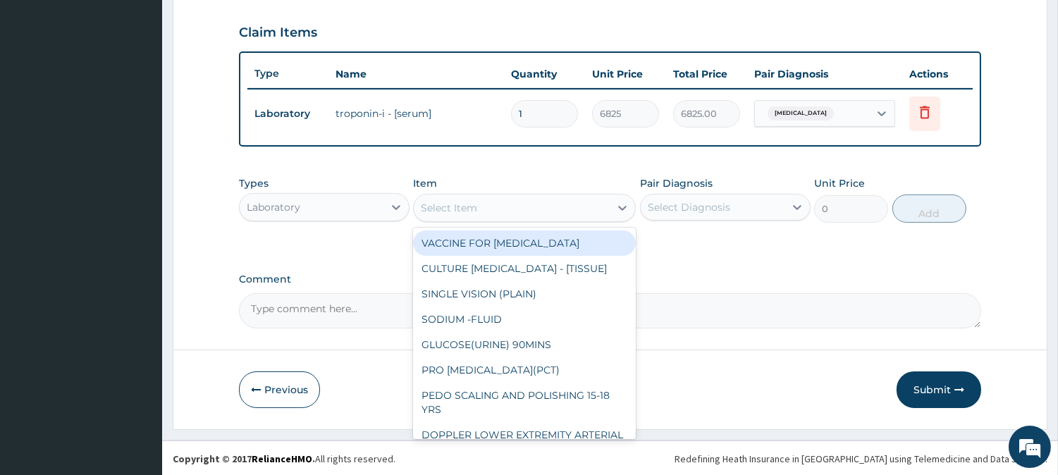
paste input "Troponin-I - [Serum]"
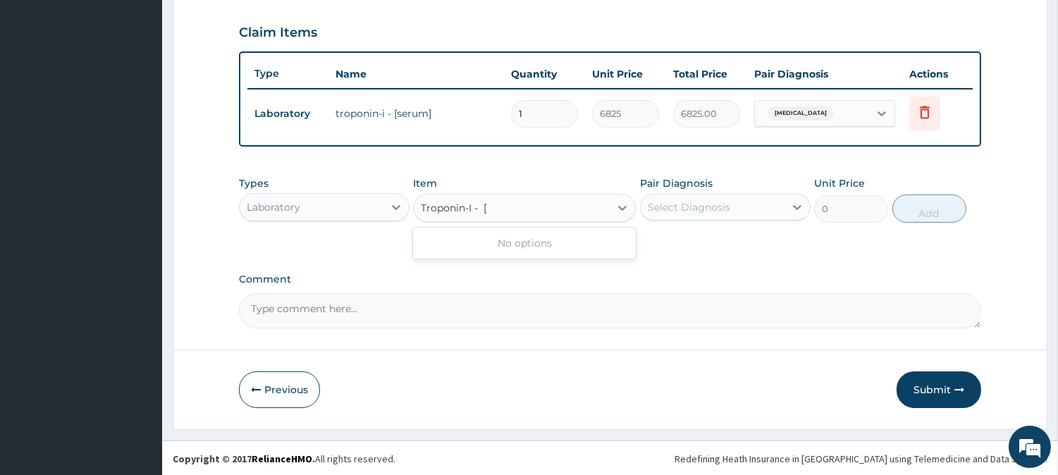
type input "Troponin-I -"
click at [484, 250] on div "TROPONIN-I - [SERUM]" at bounding box center [524, 242] width 223 height 25
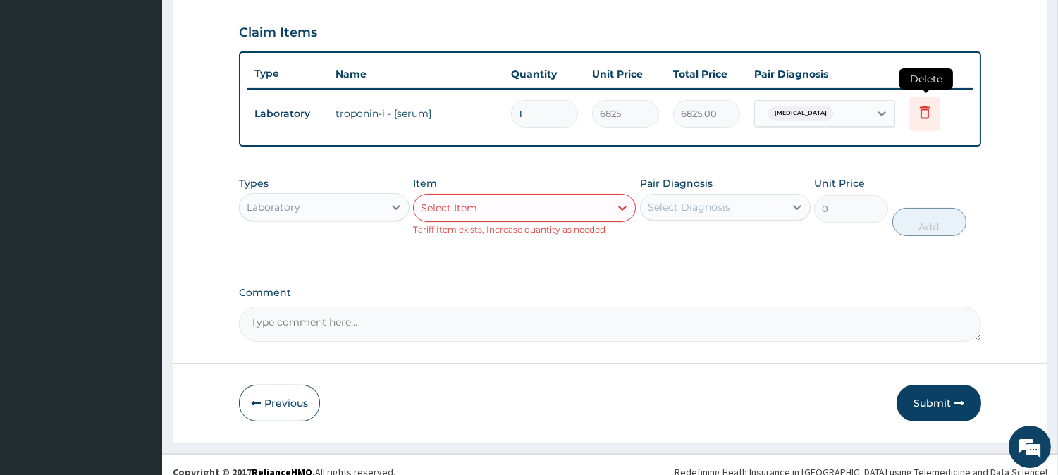
click at [930, 111] on icon at bounding box center [924, 112] width 17 height 17
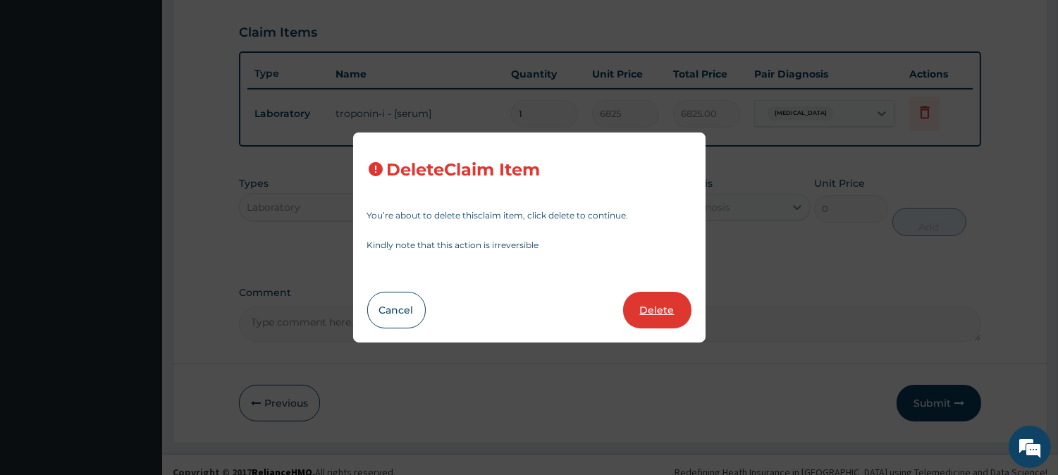
click at [654, 316] on button "Delete" at bounding box center [657, 310] width 68 height 37
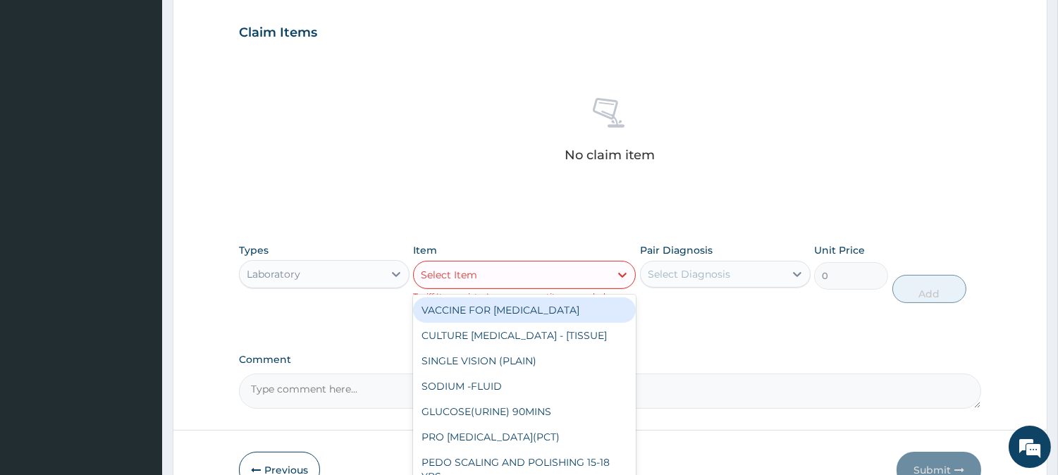
click at [548, 271] on div "Select Item" at bounding box center [512, 275] width 196 height 23
paste input "Troponin-I - [Serum]"
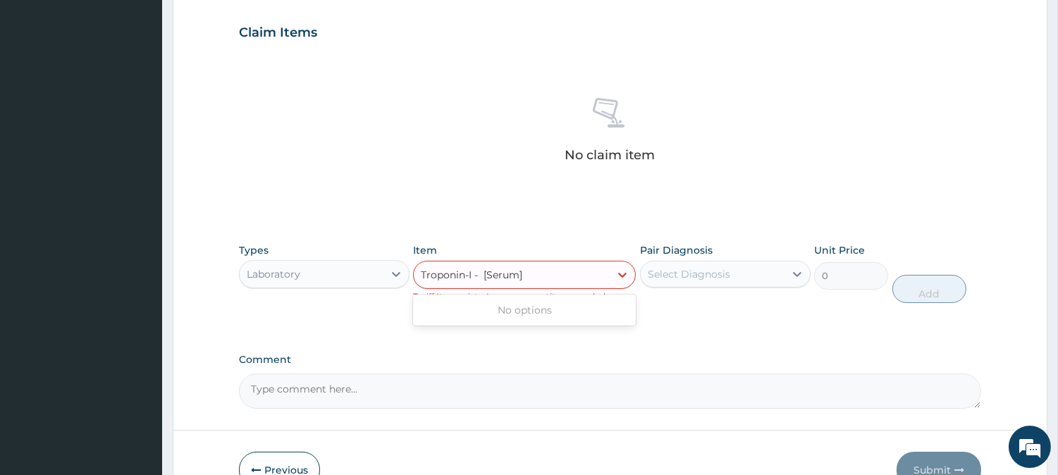
click at [483, 273] on input "Troponin-I - [Serum]" at bounding box center [473, 275] width 104 height 14
type input "Troponin-I - [Serum]"
click at [491, 307] on div "TROPONIN-I - [SERUM]" at bounding box center [524, 309] width 223 height 25
type input "6825"
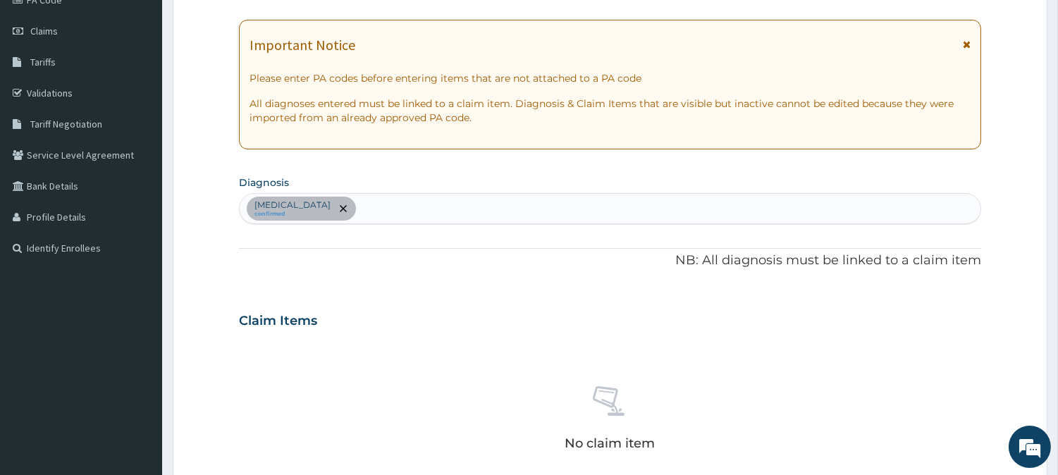
scroll to position [159, 0]
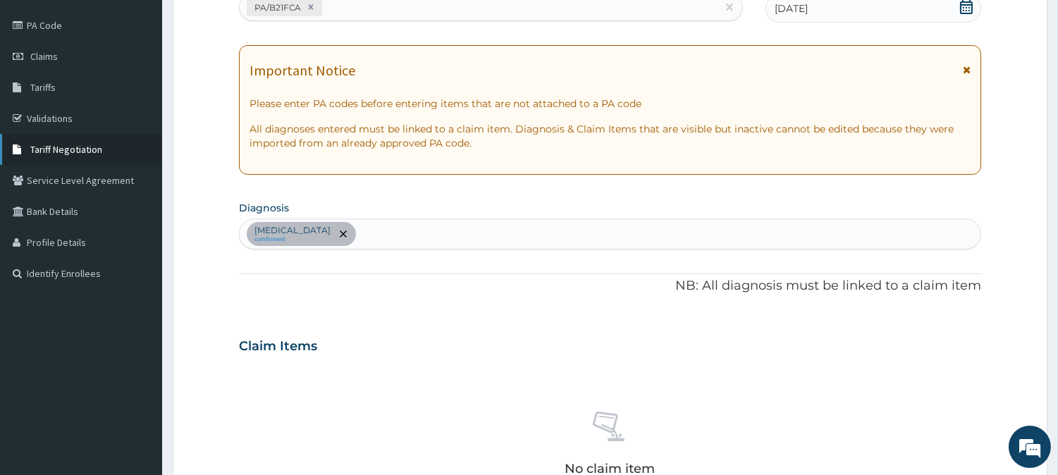
click at [42, 152] on span "Tariff Negotiation" at bounding box center [66, 149] width 72 height 13
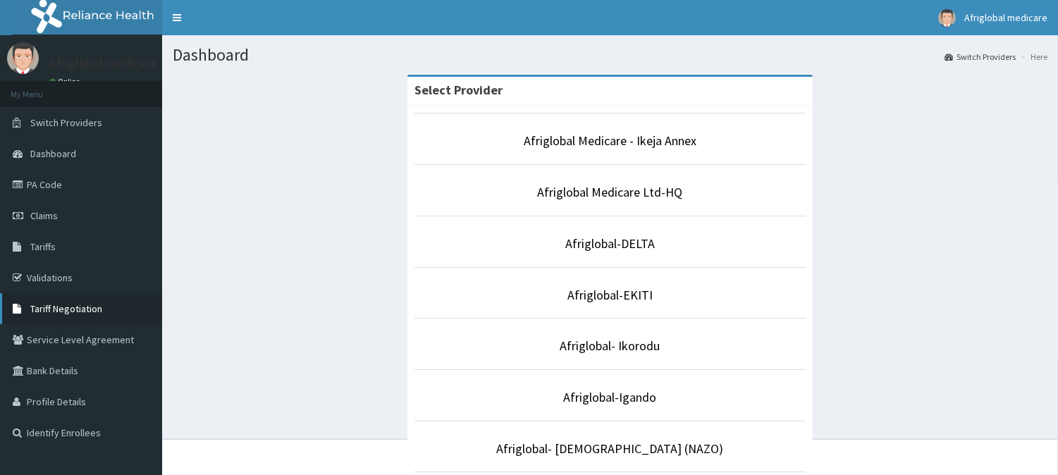
click at [72, 313] on span "Tariff Negotiation" at bounding box center [66, 308] width 72 height 13
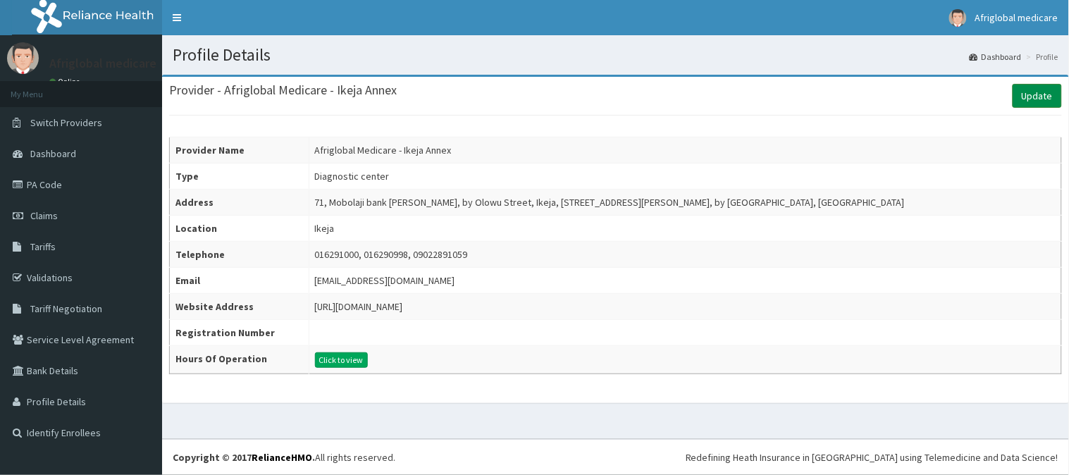
click at [1039, 86] on link "Update" at bounding box center [1037, 96] width 49 height 24
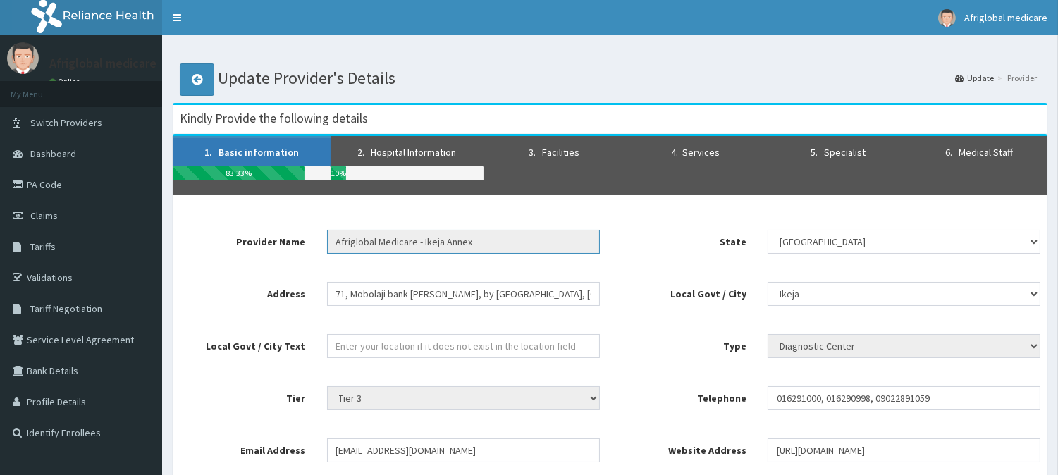
click at [481, 245] on input "Afriglobal Medicare - Ikeja Annex" at bounding box center [463, 242] width 273 height 24
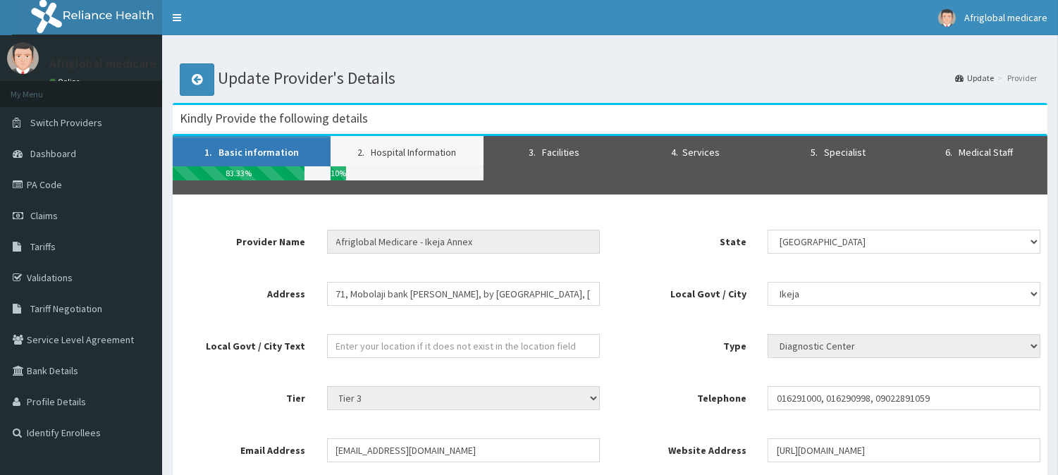
click at [420, 148] on link "2. Hospital Information" at bounding box center [407, 151] width 152 height 30
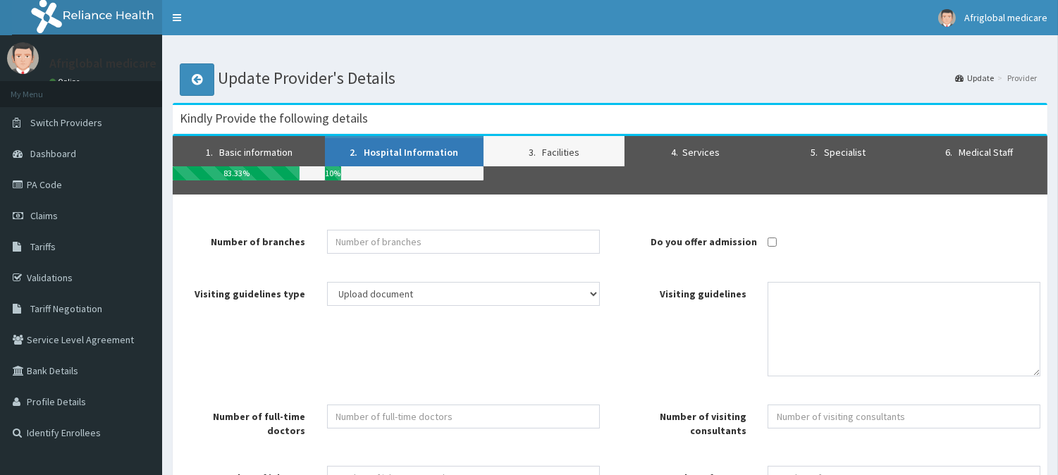
click at [517, 147] on link "3. Facilities" at bounding box center [553, 151] width 141 height 30
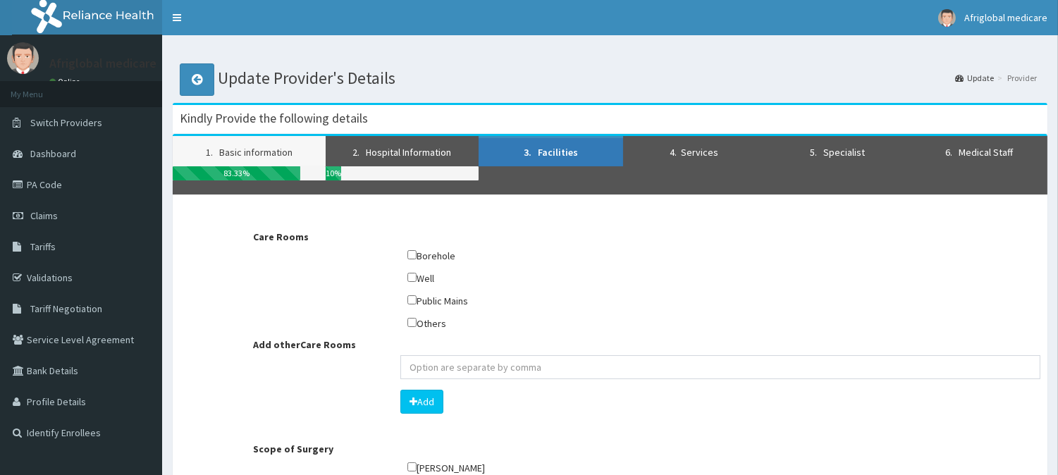
click at [298, 146] on link "1. Basic information" at bounding box center [249, 151] width 153 height 30
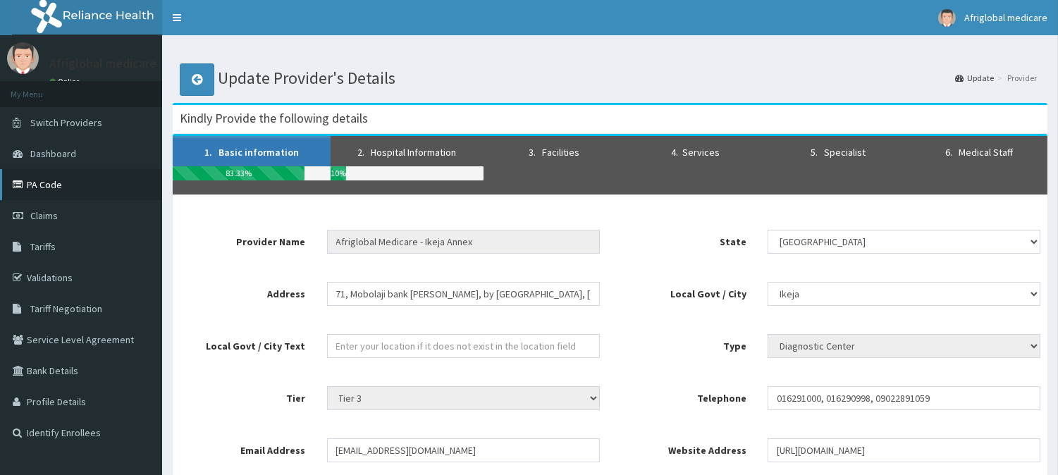
click at [49, 175] on link "PA Code" at bounding box center [81, 184] width 162 height 31
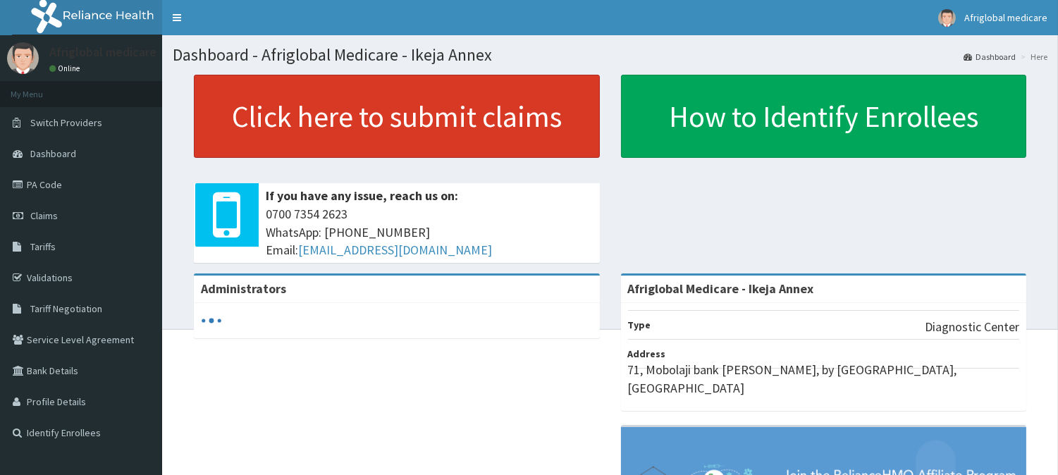
click at [322, 141] on link "Click here to submit claims" at bounding box center [397, 116] width 406 height 83
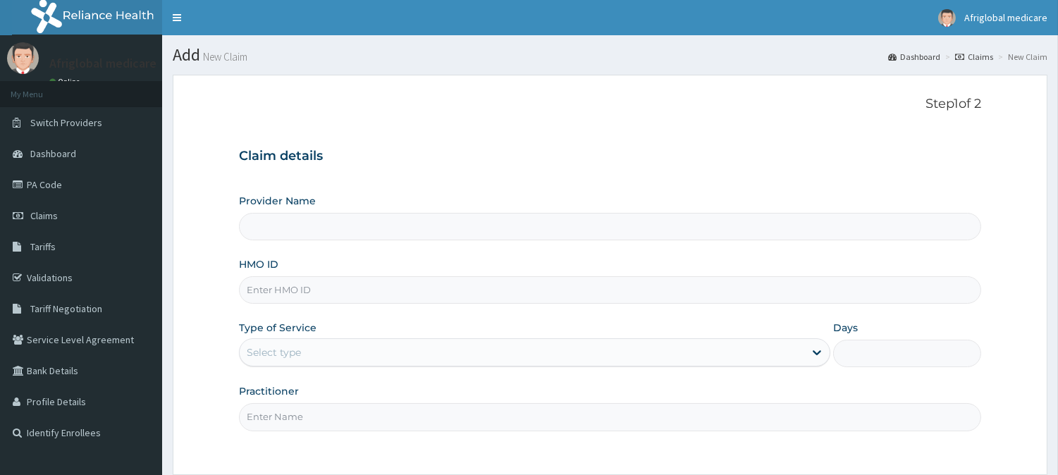
click at [327, 298] on input "HMO ID" at bounding box center [610, 289] width 742 height 27
paste input "ppy/10476/a"
type input "ppy/10476/a"
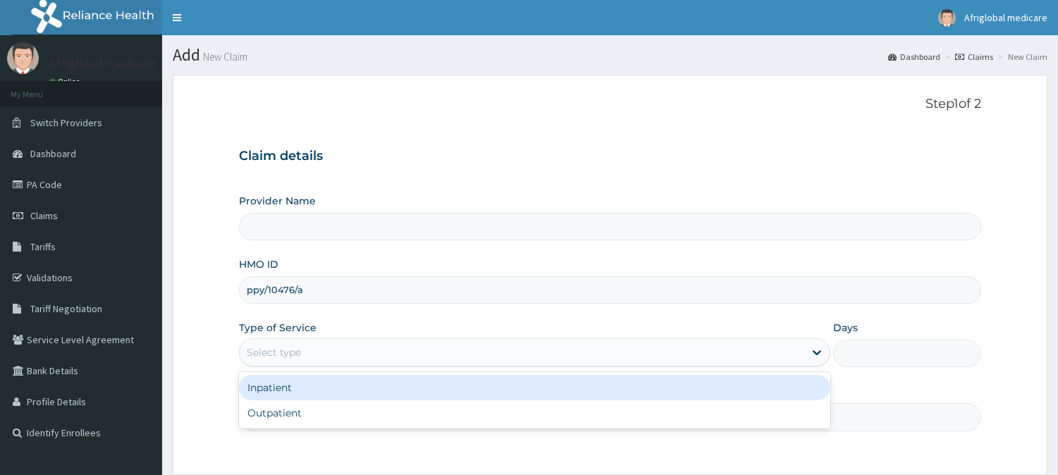
click at [327, 346] on div "Select type" at bounding box center [522, 352] width 565 height 23
type input "Afriglobal Medicare - Ikeja Annex"
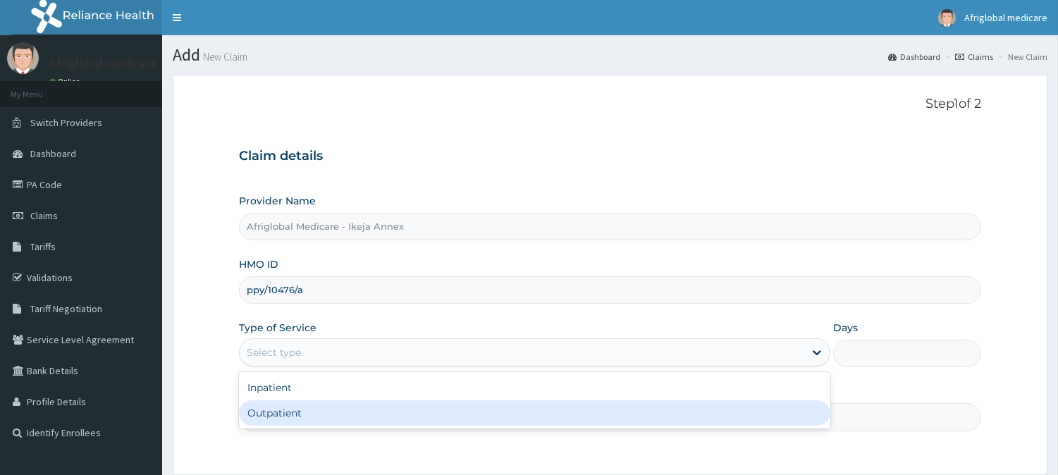
click at [316, 416] on div "Outpatient" at bounding box center [534, 412] width 591 height 25
type input "1"
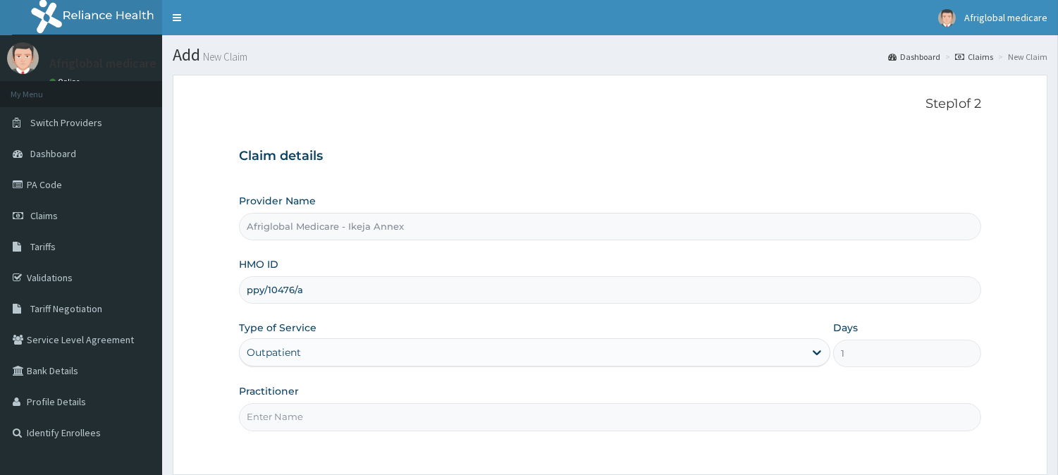
click at [316, 416] on input "Practitioner" at bounding box center [610, 416] width 742 height 27
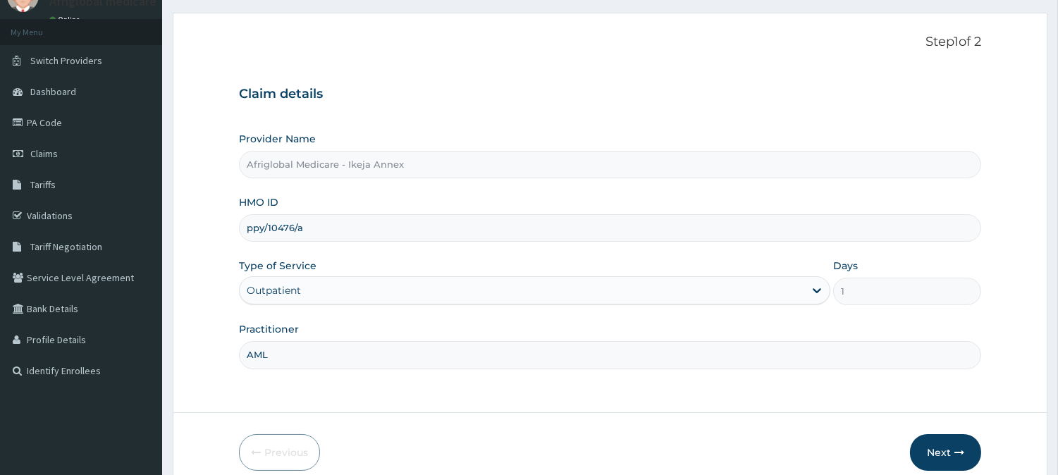
scroll to position [125, 0]
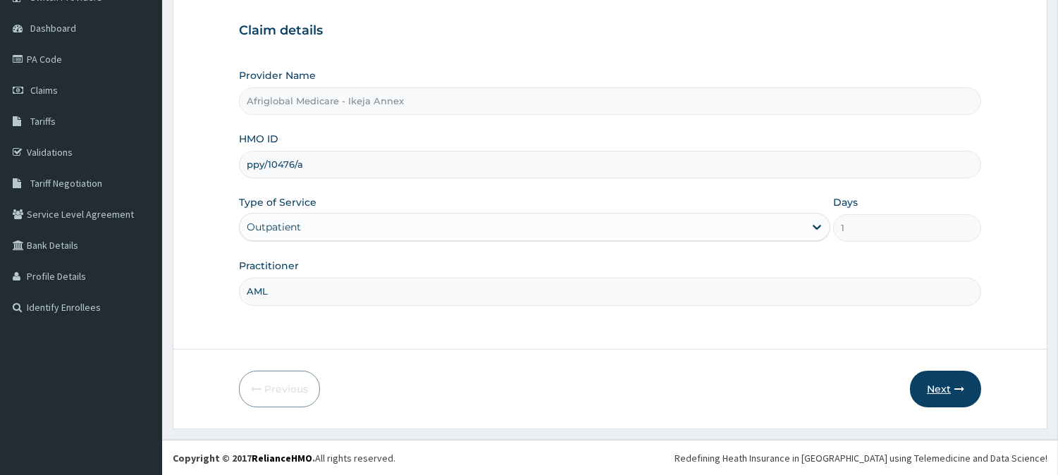
type input "AML"
click at [944, 390] on button "Next" at bounding box center [945, 389] width 71 height 37
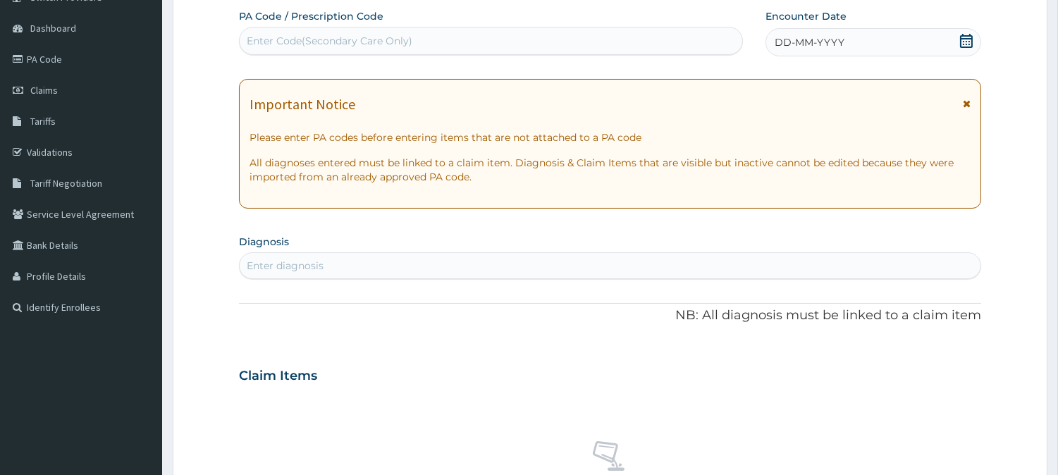
click at [369, 40] on div "Enter Code(Secondary Care Only)" at bounding box center [330, 41] width 166 height 14
paste input "PA/542D25"
type input "PA/542D25"
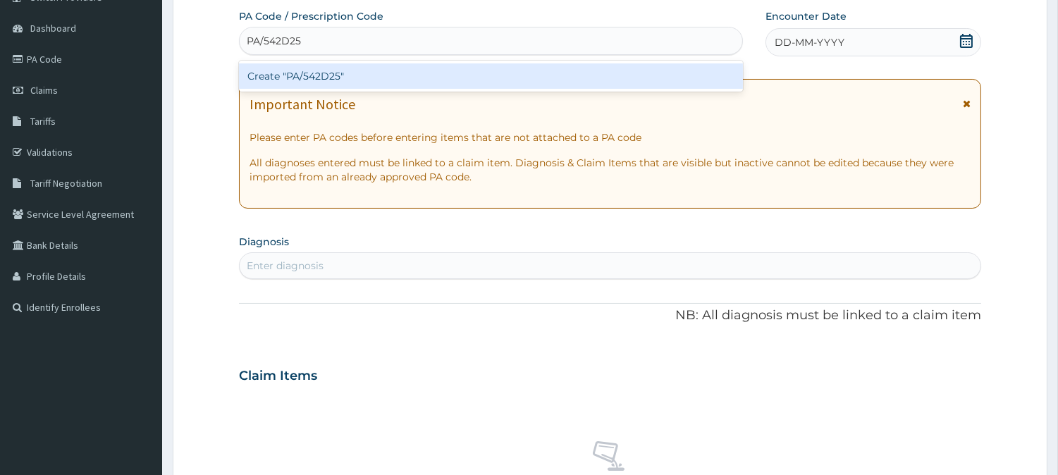
click at [318, 81] on div "Create "PA/542D25"" at bounding box center [491, 75] width 504 height 25
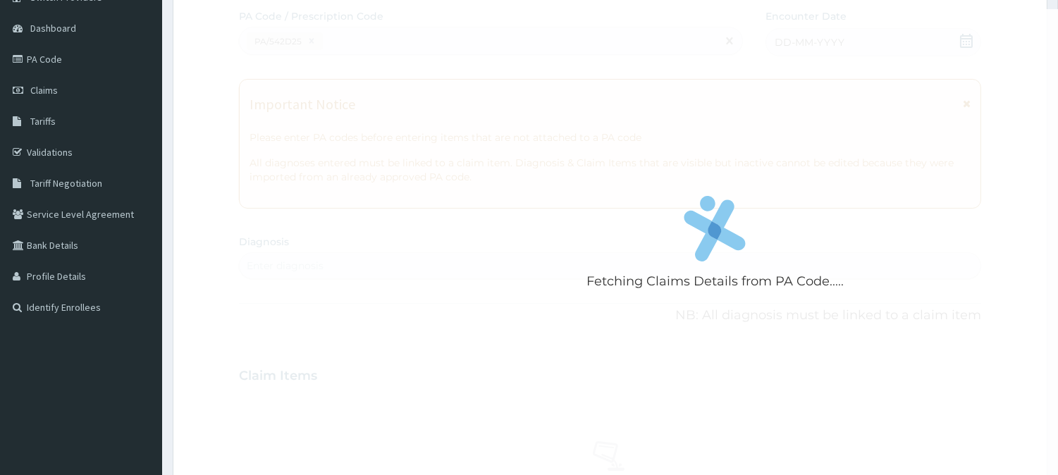
scroll to position [397, 0]
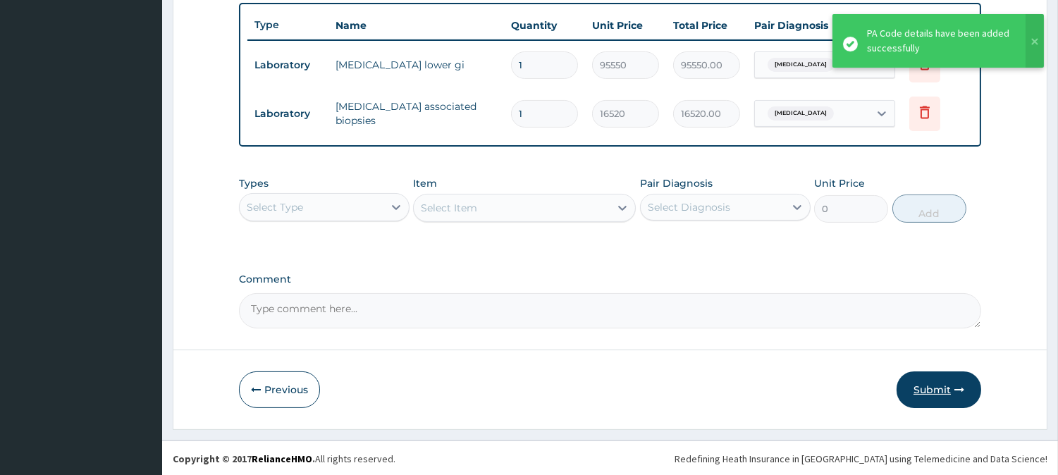
click at [962, 379] on button "Submit" at bounding box center [938, 389] width 85 height 37
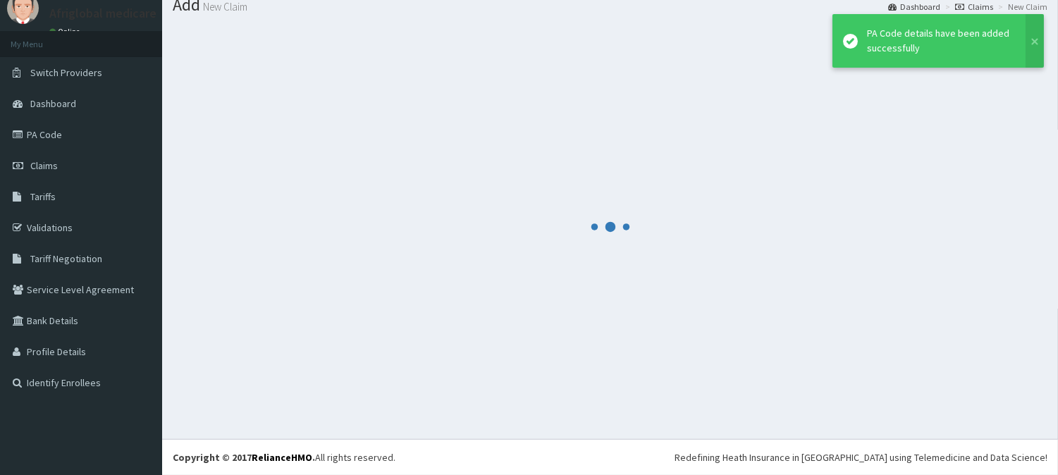
scroll to position [50, 0]
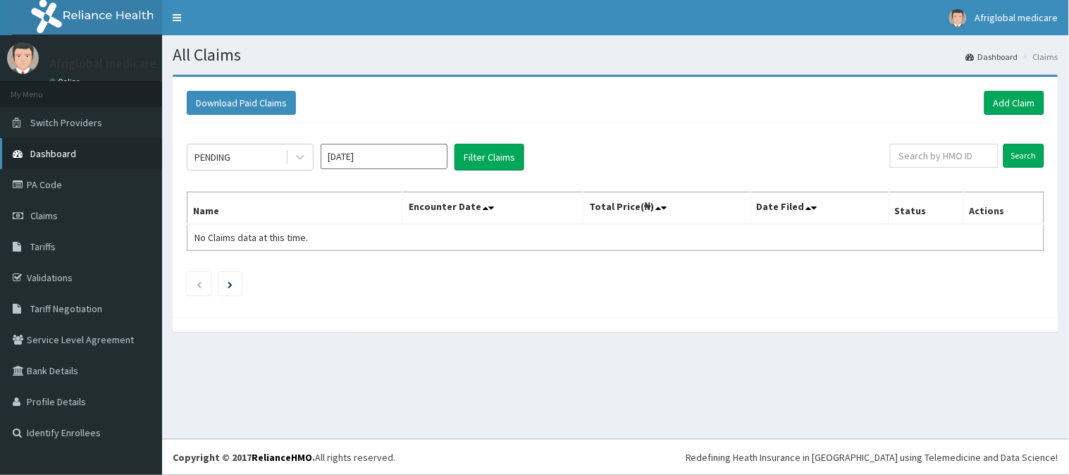
click at [75, 149] on link "Dashboard" at bounding box center [81, 153] width 162 height 31
